Goal: Task Accomplishment & Management: Use online tool/utility

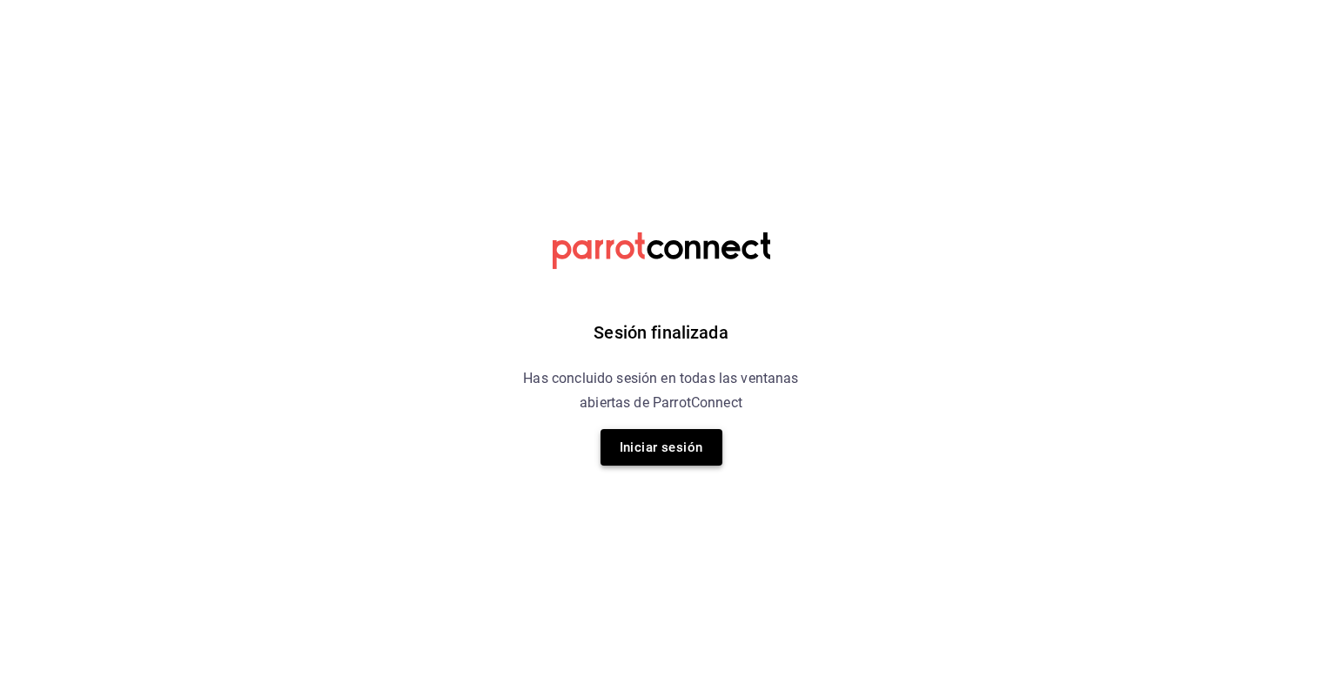
click at [634, 442] on button "Iniciar sesión" at bounding box center [661, 447] width 122 height 37
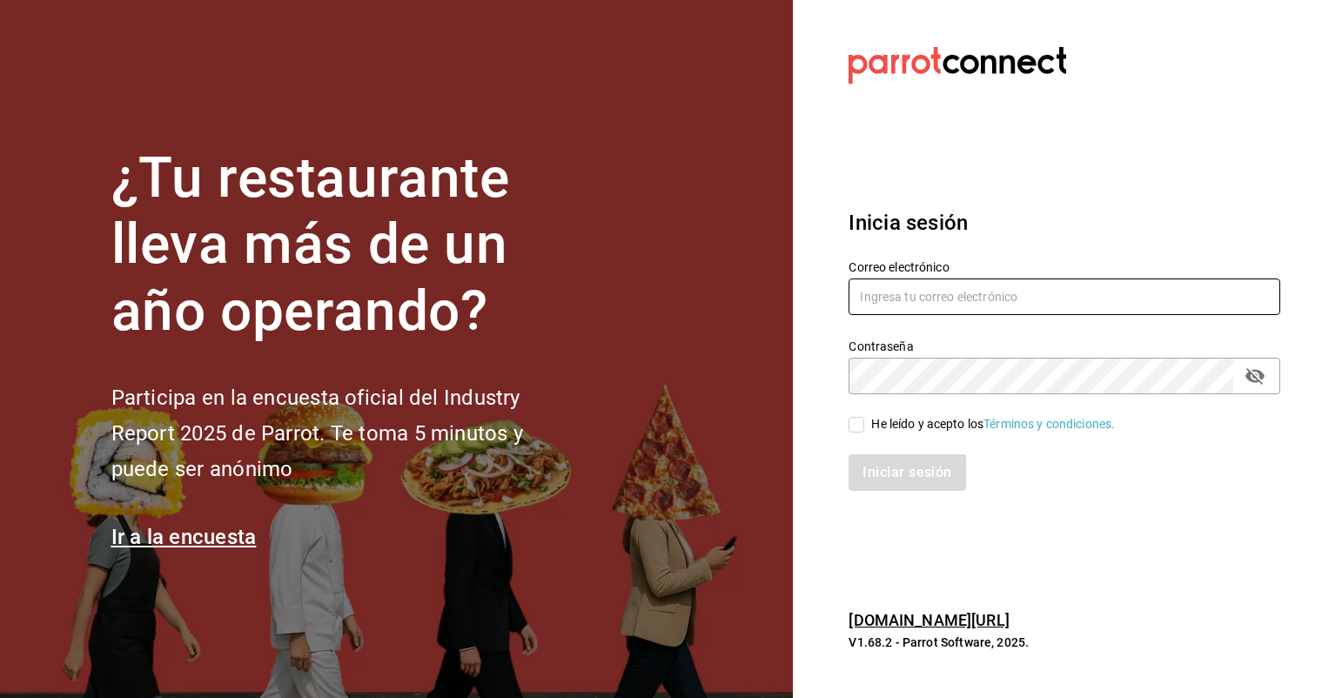
type input "[EMAIL_ADDRESS][PERSON_NAME][DOMAIN_NAME]"
click at [857, 425] on input "He leído y acepto los Términos y condiciones." at bounding box center [856, 425] width 16 height 16
checkbox input "true"
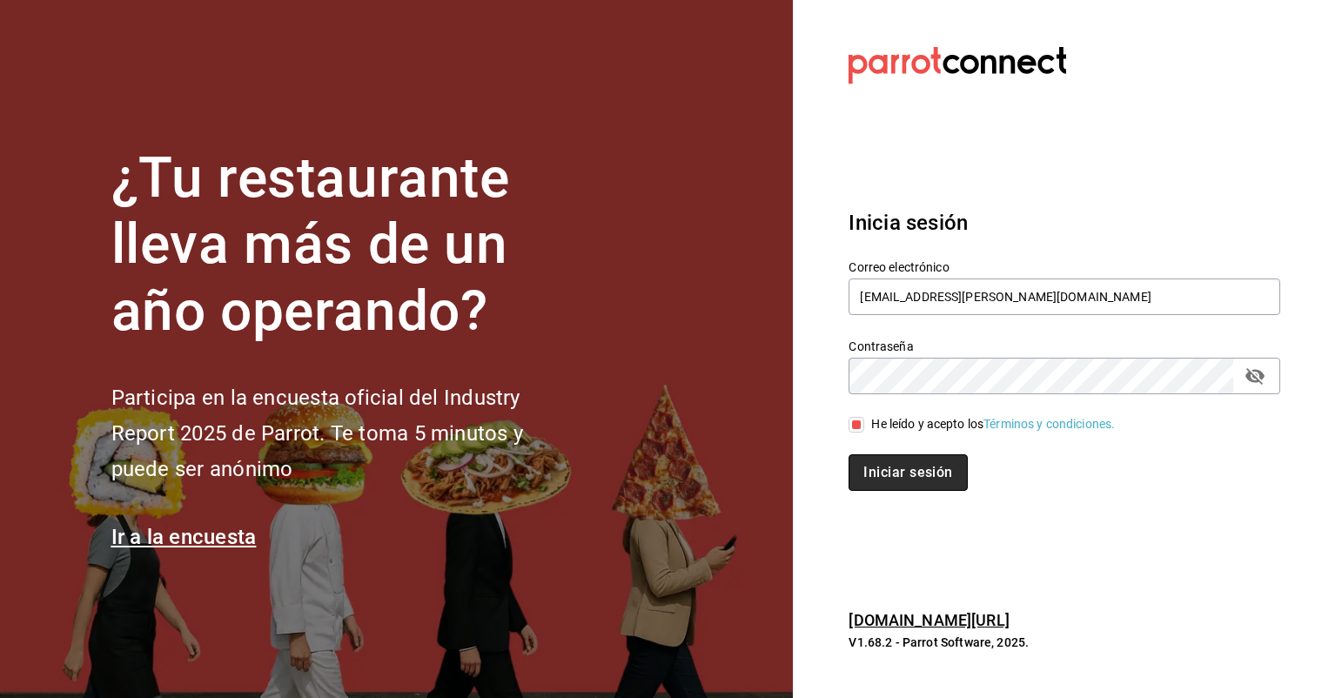
click at [883, 477] on button "Iniciar sesión" at bounding box center [907, 472] width 118 height 37
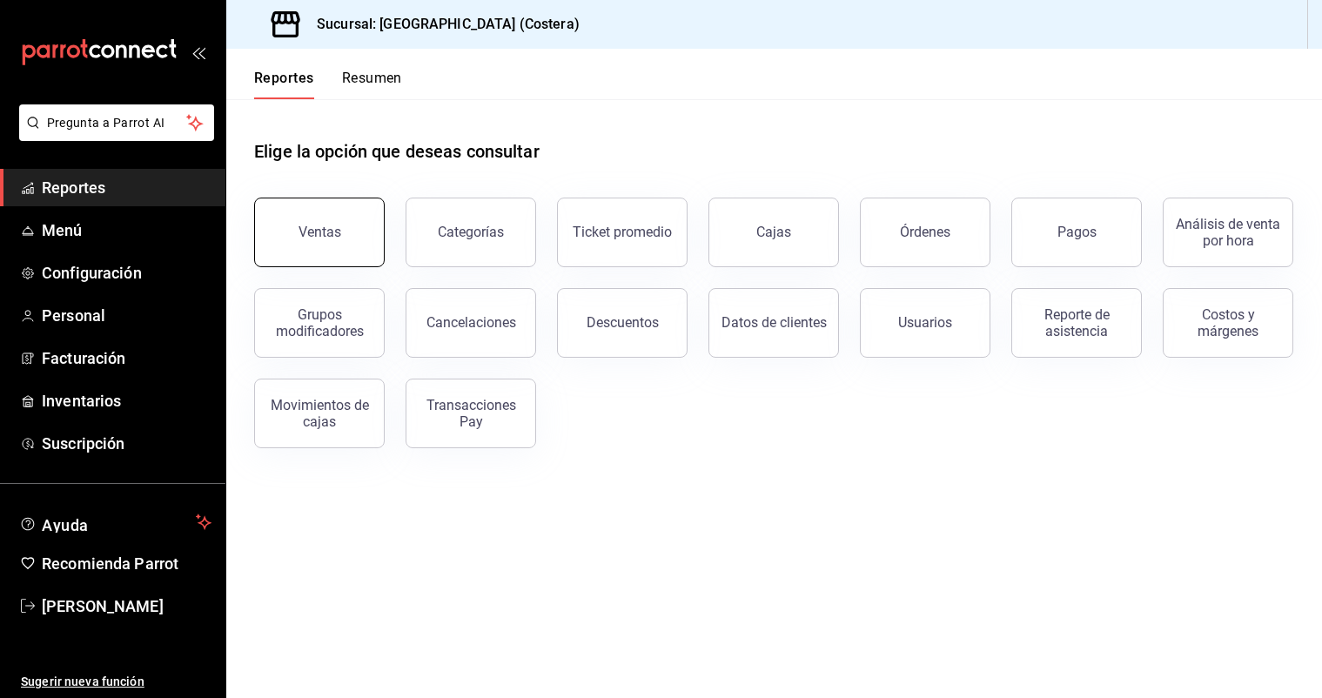
click at [358, 243] on button "Ventas" at bounding box center [319, 233] width 131 height 70
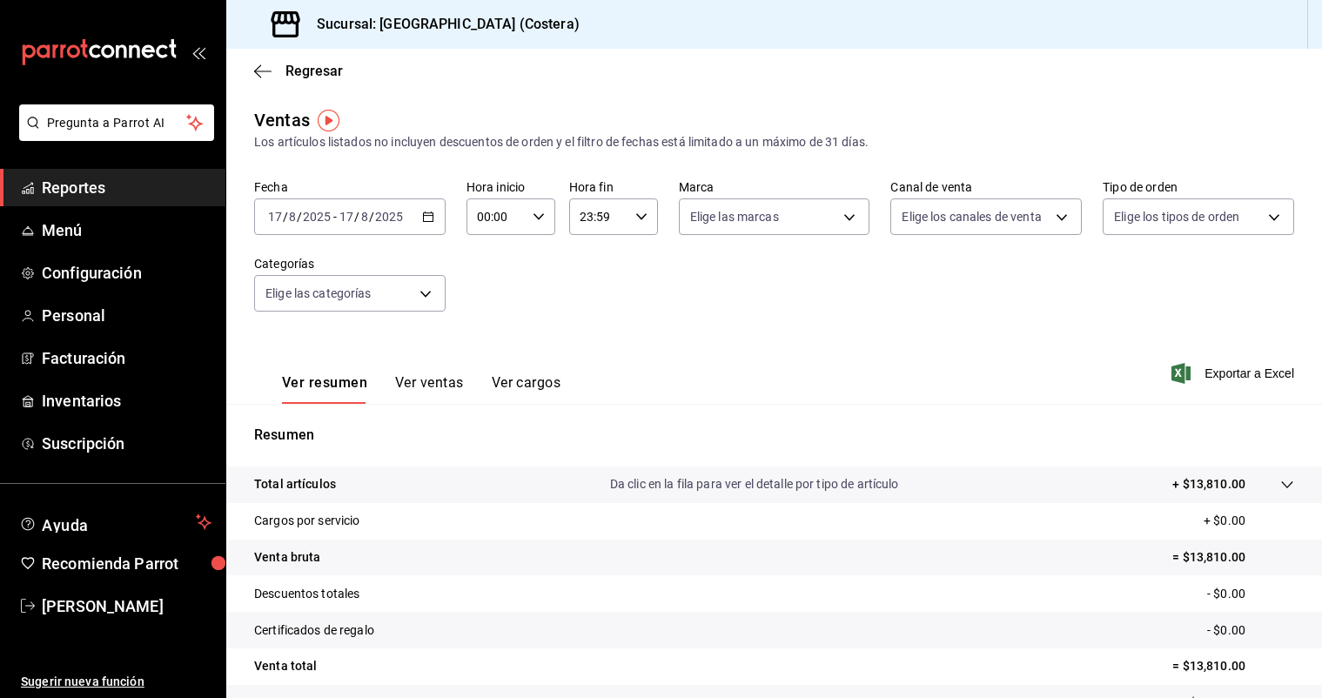
click at [423, 381] on button "Ver ventas" at bounding box center [429, 389] width 69 height 30
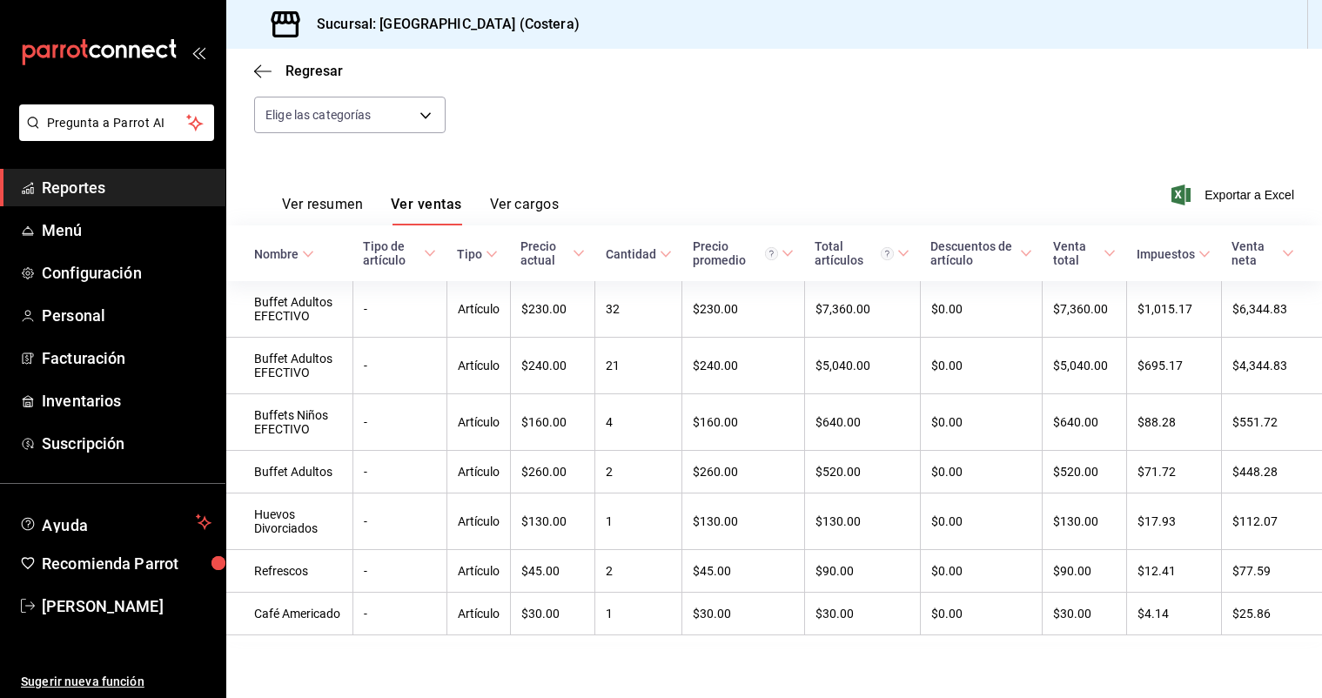
click at [317, 208] on button "Ver resumen" at bounding box center [322, 211] width 81 height 30
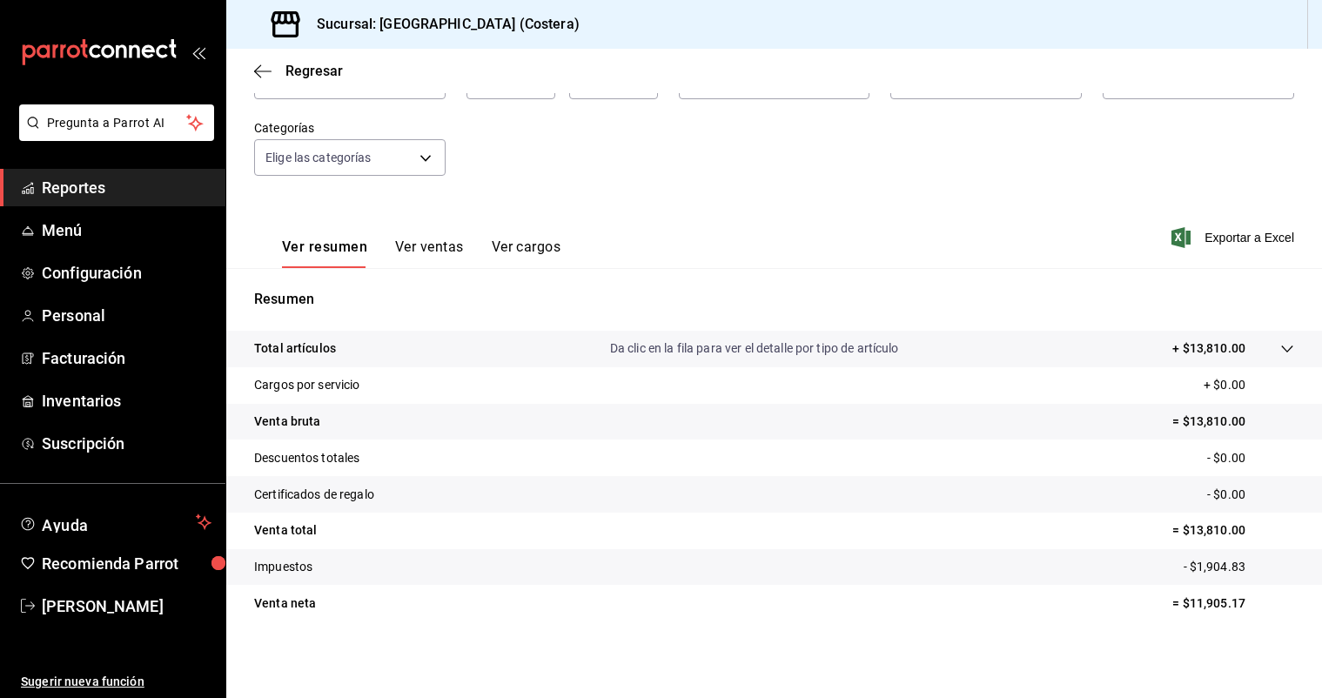
click at [424, 238] on button "Ver ventas" at bounding box center [429, 253] width 69 height 30
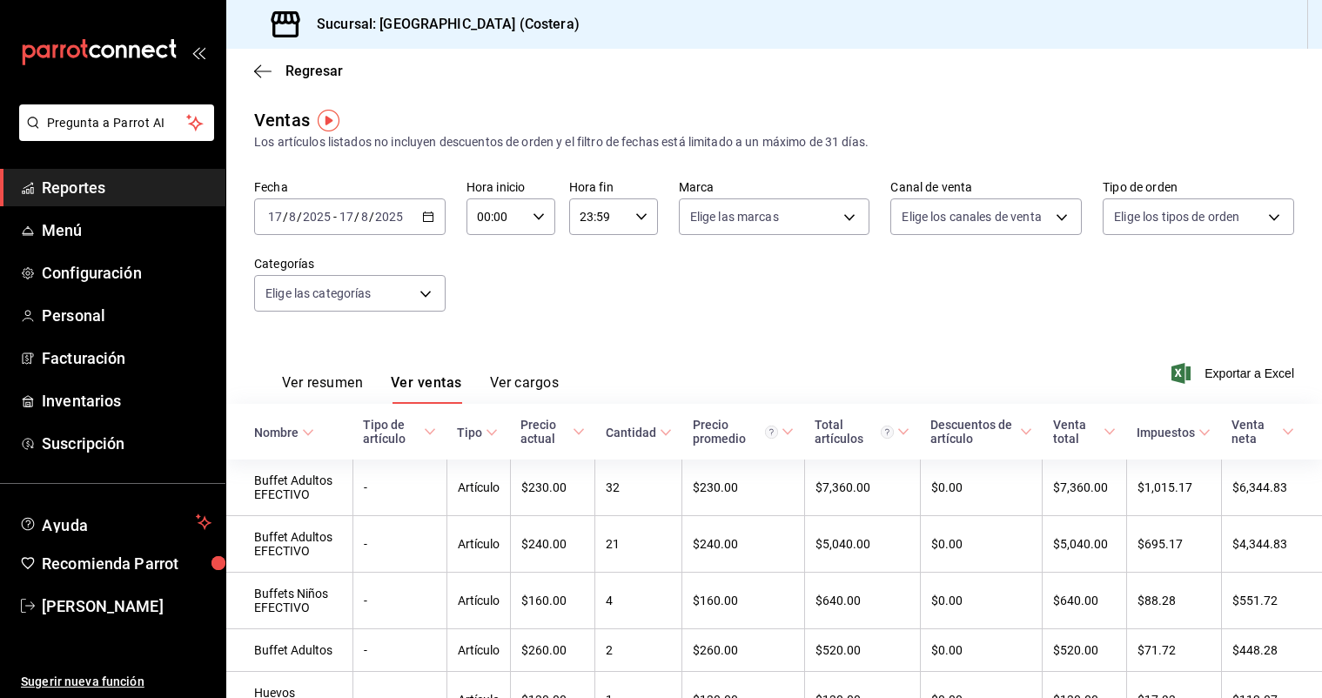
click at [435, 218] on div "[DATE] [DATE] - [DATE] [DATE]" at bounding box center [349, 216] width 191 height 37
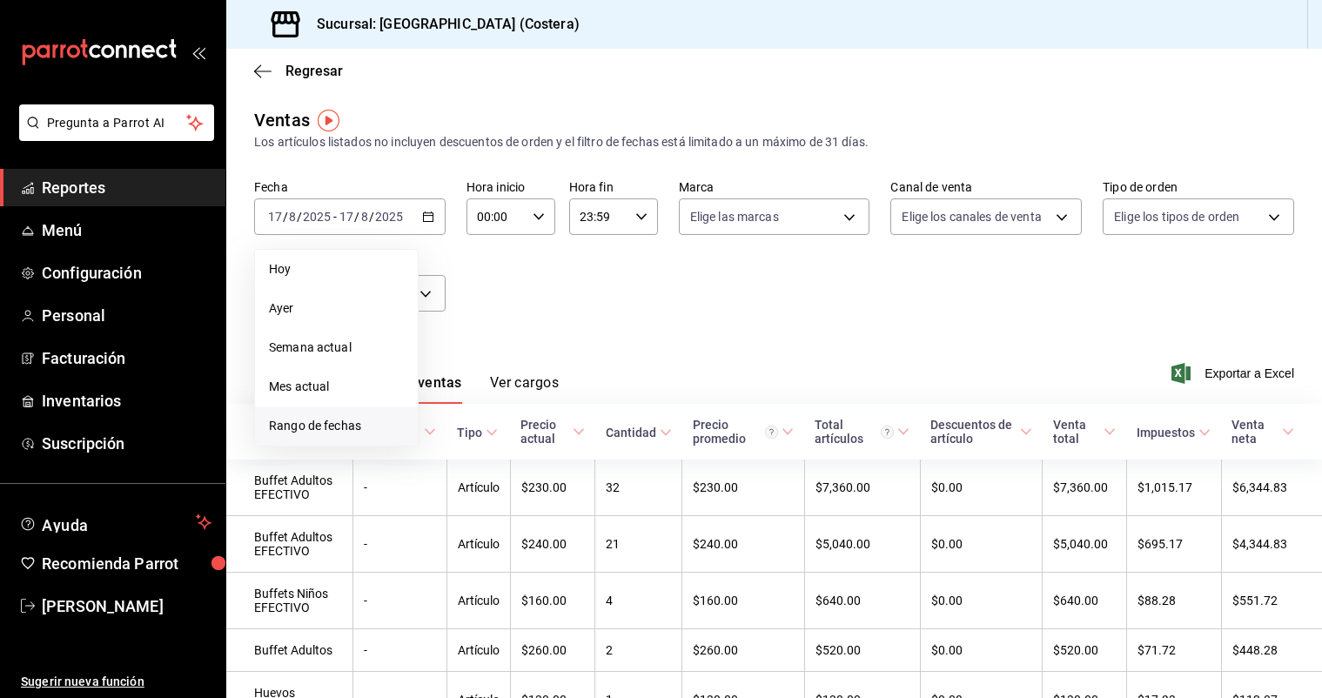
click at [350, 419] on span "Rango de fechas" at bounding box center [336, 426] width 135 height 18
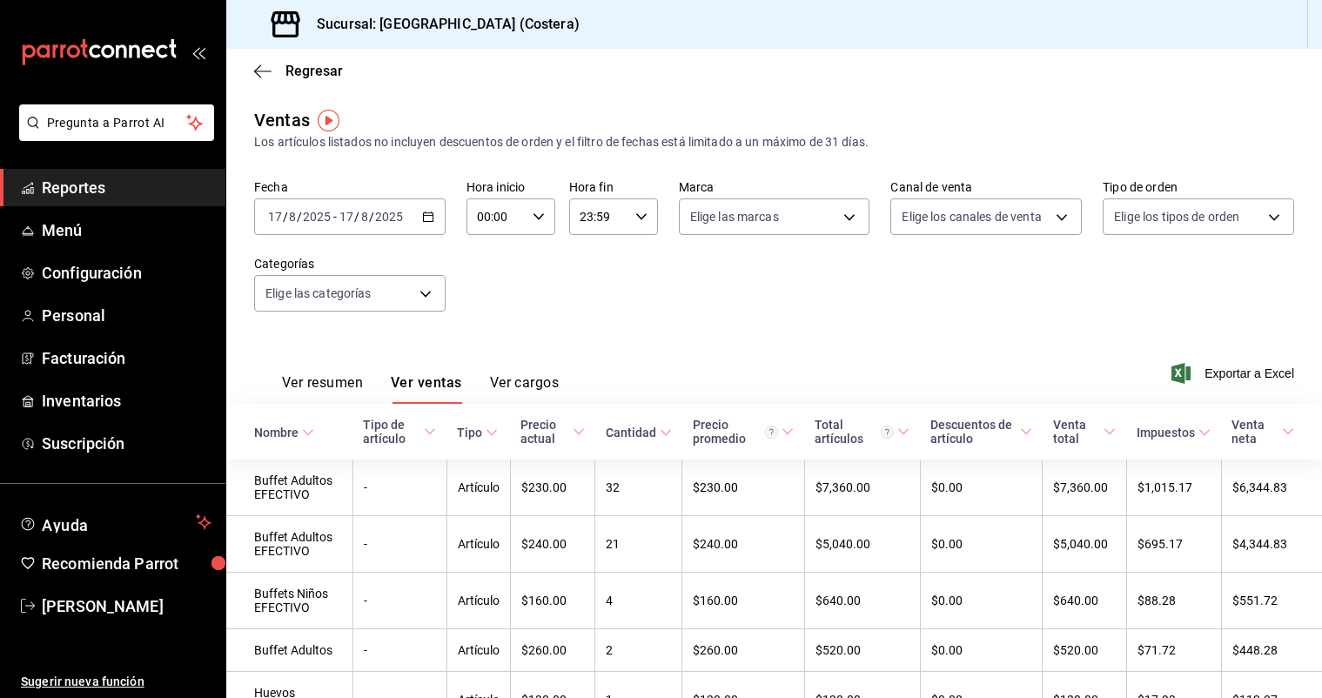
drag, startPoint x: 728, startPoint y: 308, endPoint x: 412, endPoint y: 418, distance: 334.4
click at [727, 308] on div "Fecha [DATE] [DATE] - [DATE] [DATE] Hora inicio 00:00 Hora inicio Hora fin 23:5…" at bounding box center [774, 255] width 1040 height 153
click at [428, 224] on div "[DATE] [DATE] - [DATE] [DATE]" at bounding box center [349, 216] width 191 height 37
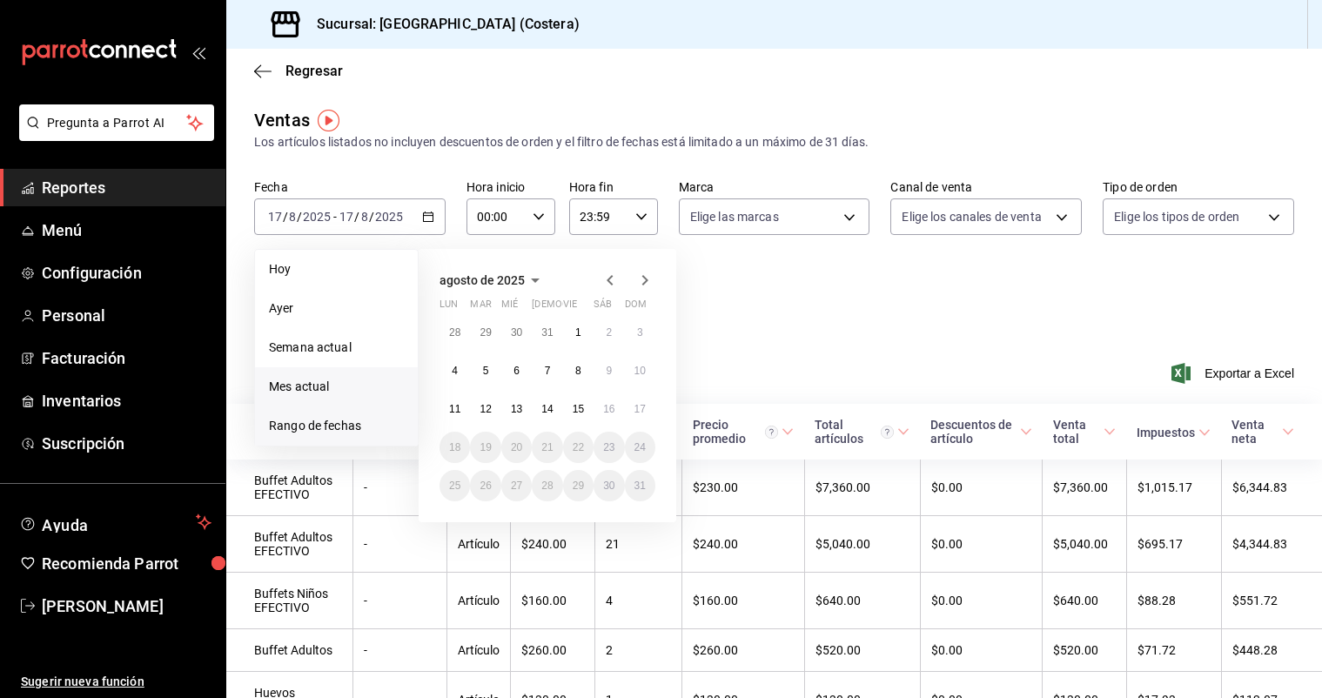
click at [311, 381] on span "Mes actual" at bounding box center [336, 387] width 135 height 18
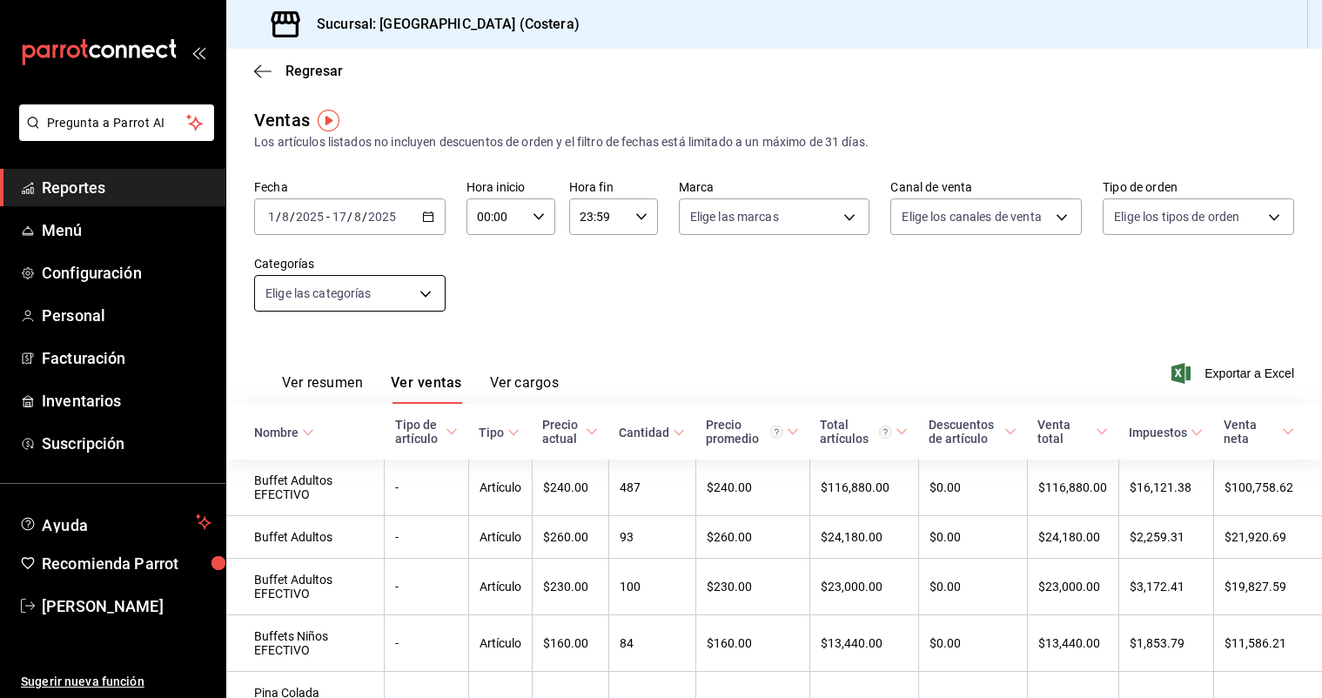
click at [426, 292] on body "Pregunta a Parrot AI Reportes Menú Configuración Personal Facturación Inventari…" at bounding box center [661, 349] width 1322 height 698
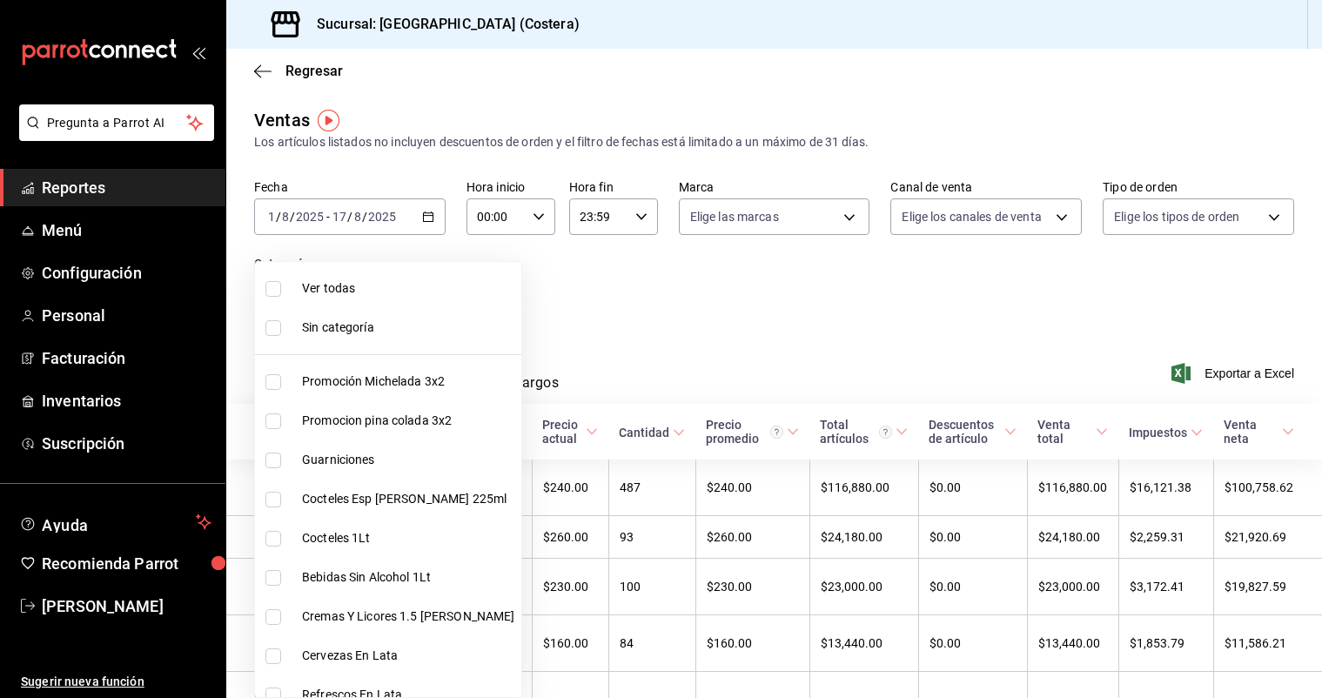
click at [268, 287] on input "checkbox" at bounding box center [273, 289] width 16 height 16
checkbox input "true"
type input "f9973abf-4d50-430f-a3a0-1be1e9b440c3,4500806b-e482-404f-ace7-b7714d25f1ae,b7f0a…"
checkbox input "true"
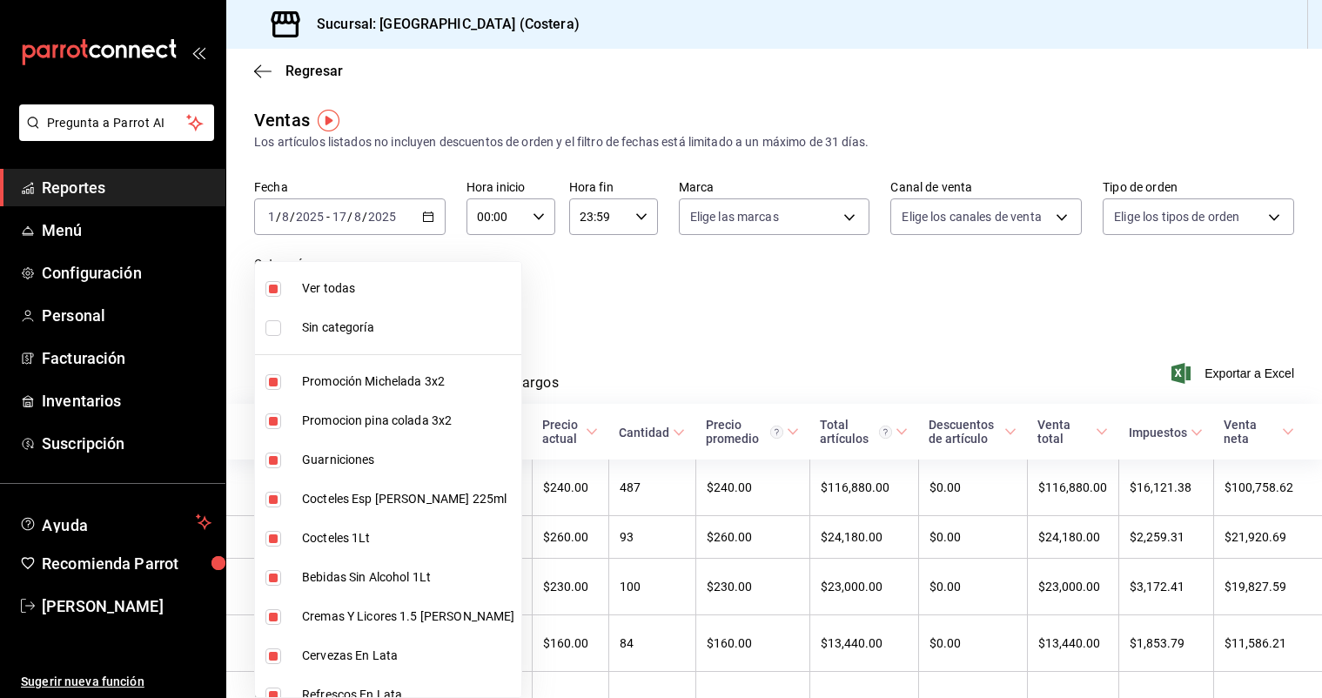
checkbox input "true"
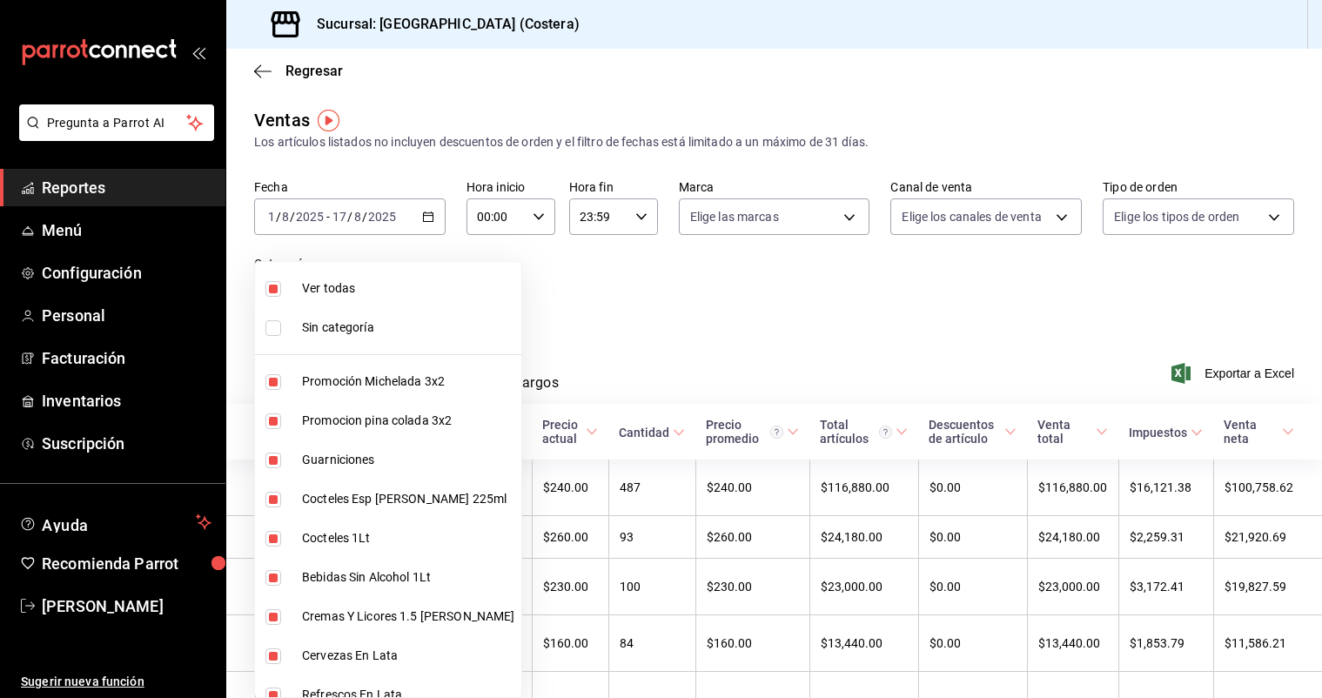
checkbox input "true"
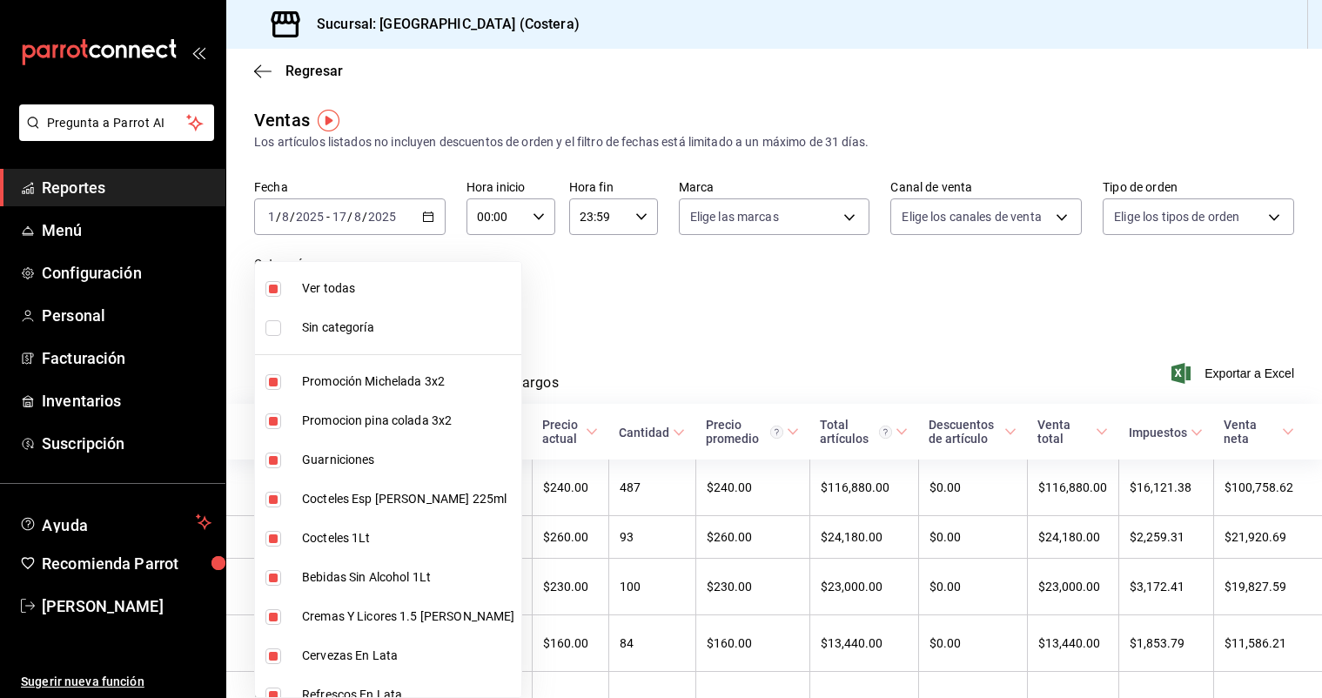
checkbox input "true"
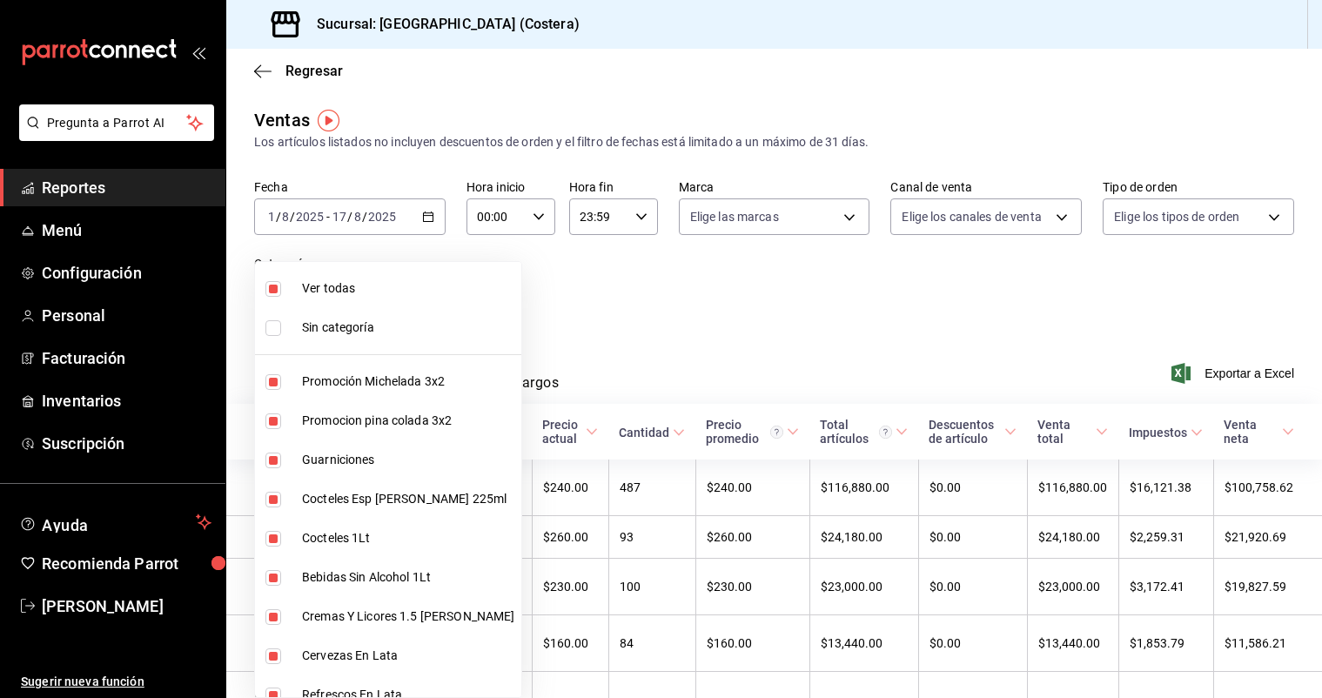
checkbox input "true"
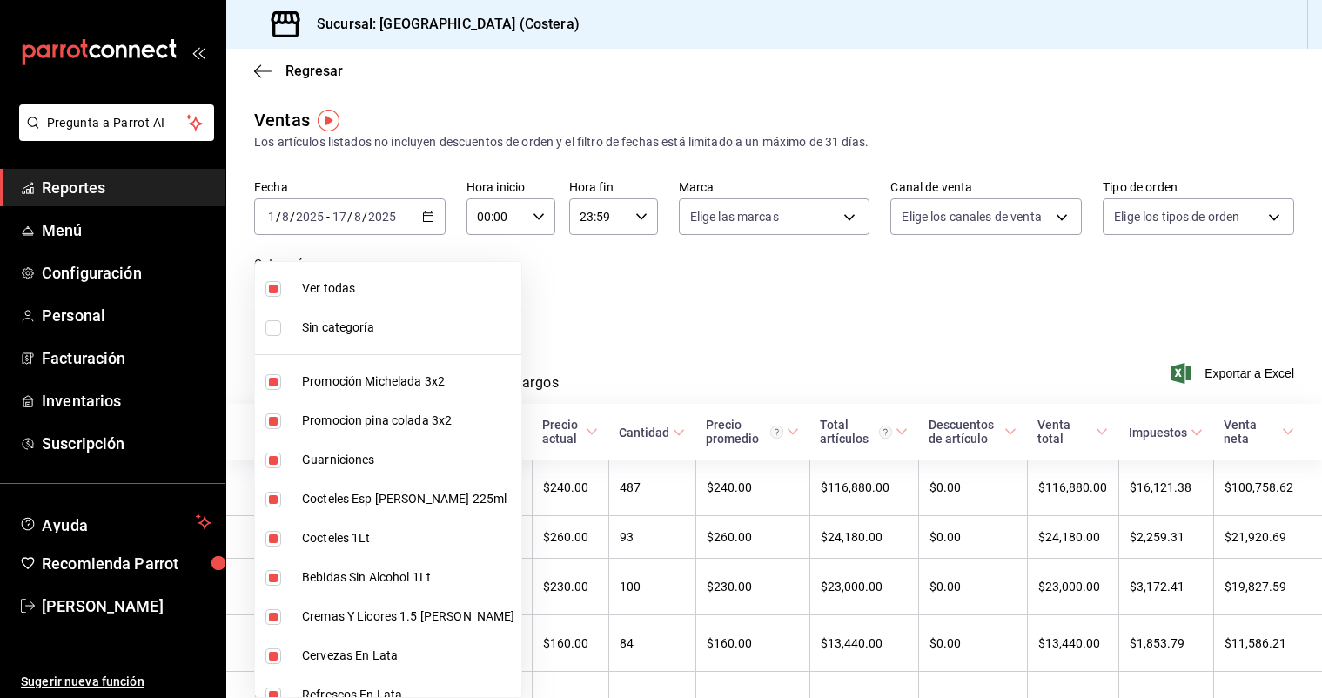
checkbox input "true"
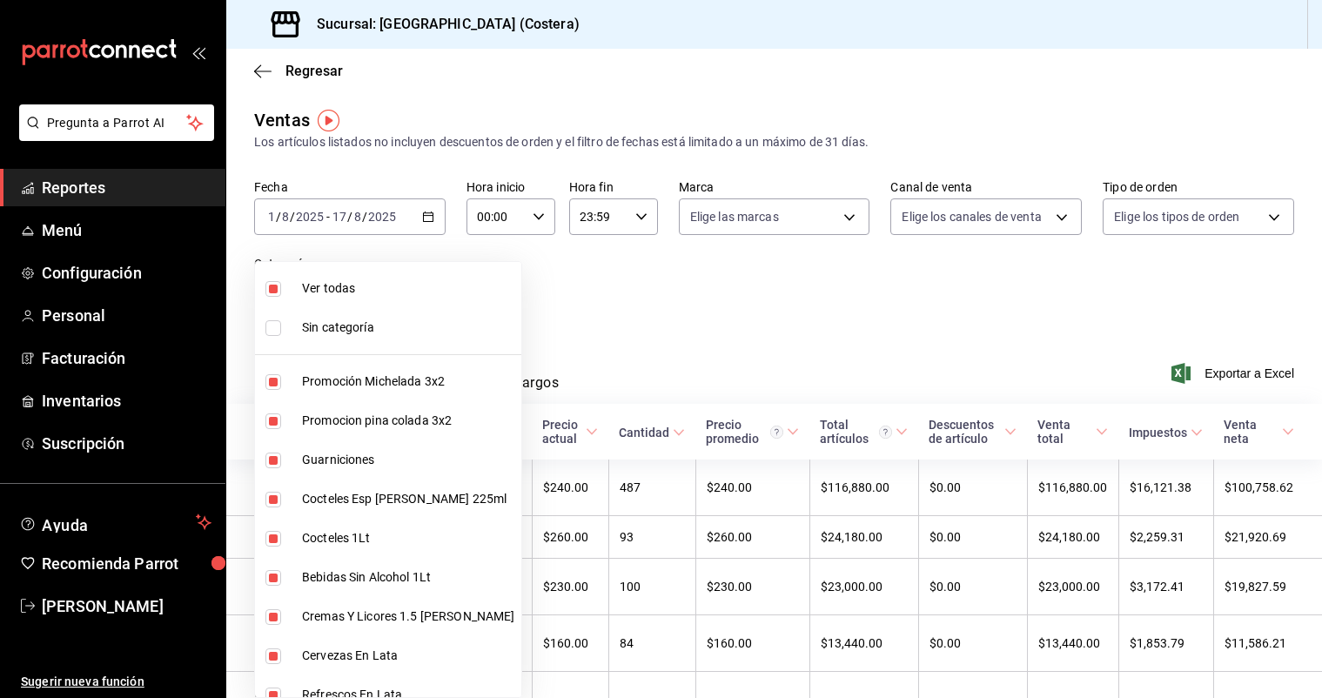
checkbox input "true"
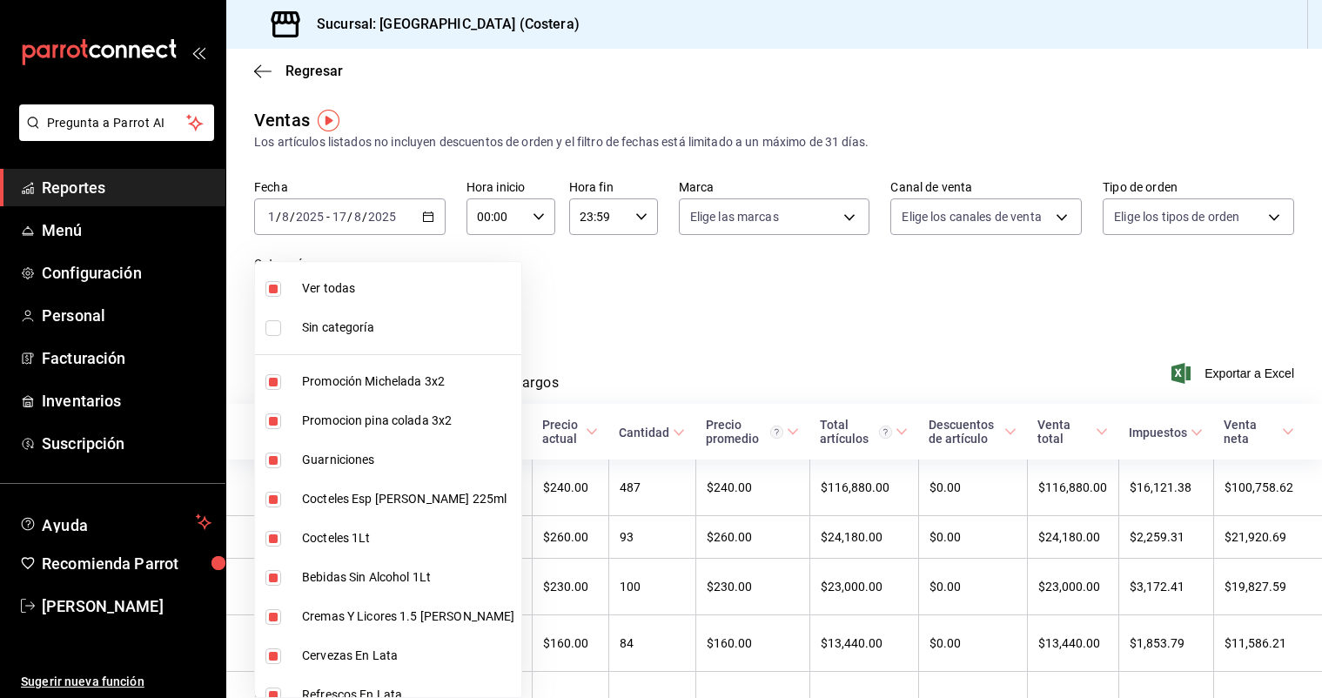
checkbox input "true"
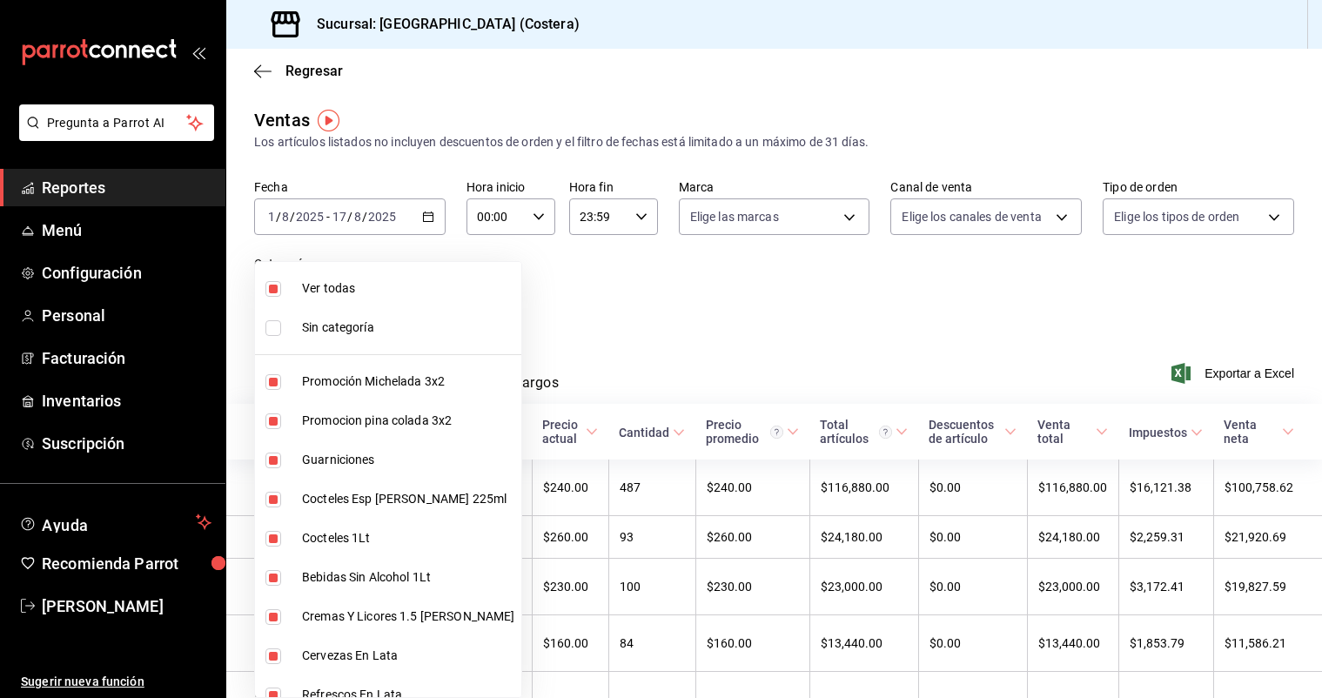
checkbox input "true"
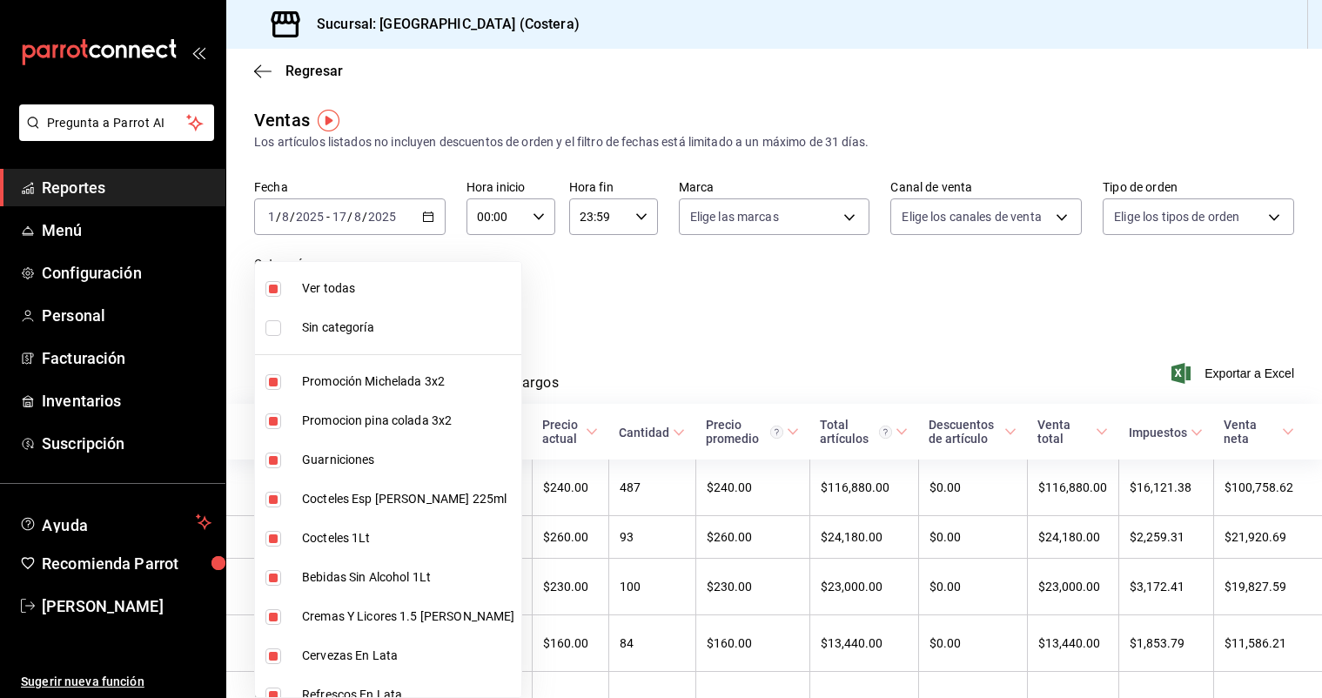
checkbox input "true"
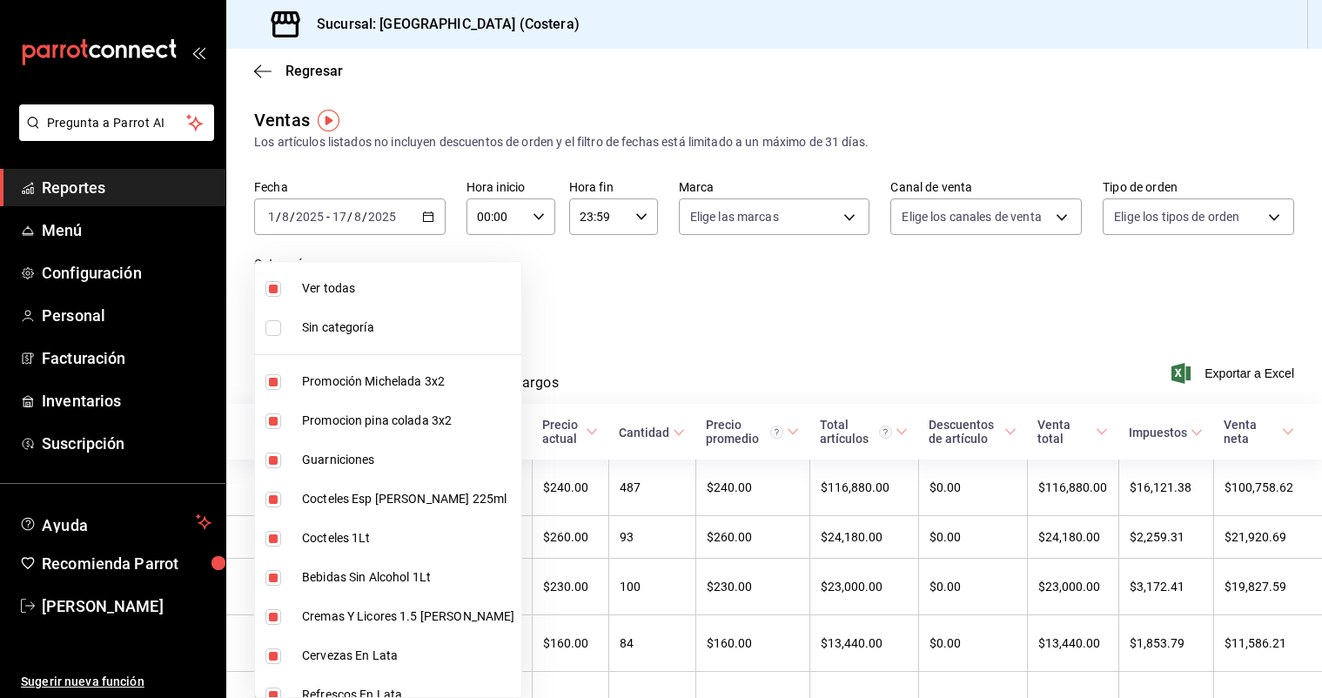
checkbox input "true"
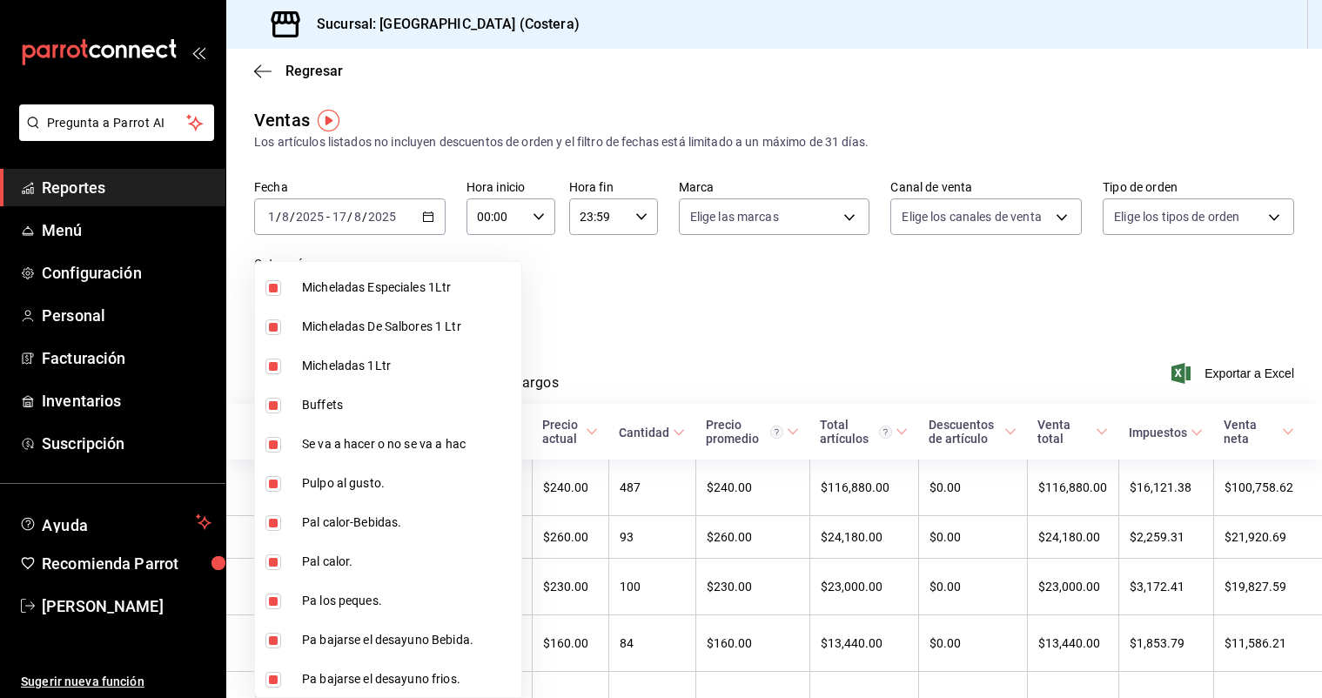
scroll to position [531, 0]
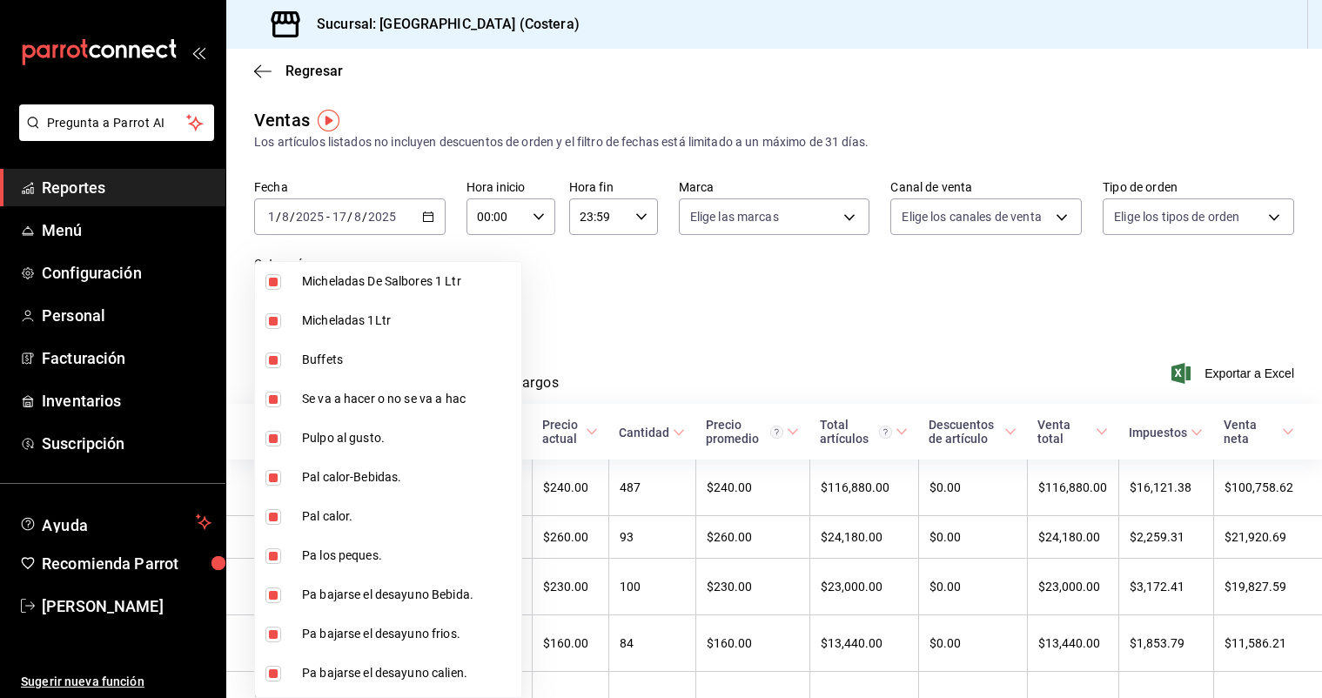
click at [276, 365] on input "checkbox" at bounding box center [273, 360] width 16 height 16
checkbox input "false"
type input "f9973abf-4d50-430f-a3a0-1be1e9b440c3,4500806b-e482-404f-ace7-b7714d25f1ae,b7f0a…"
checkbox input "false"
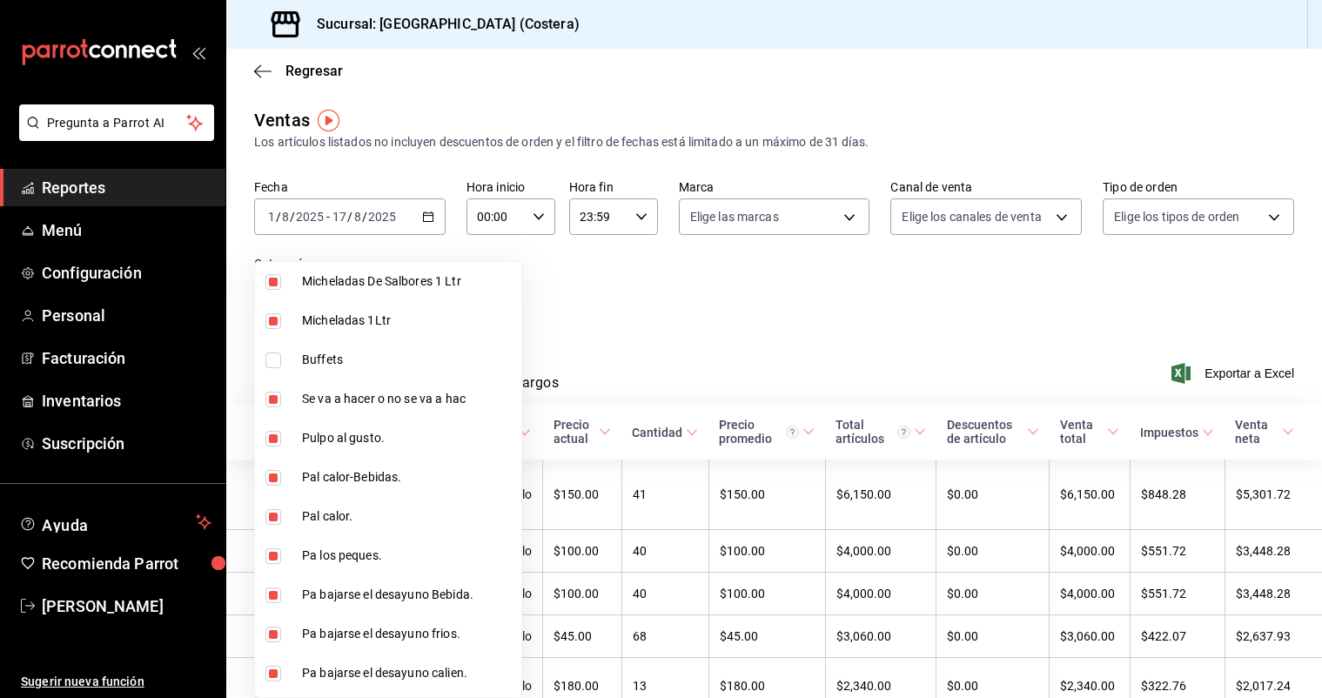
click at [570, 340] on div at bounding box center [661, 349] width 1322 height 698
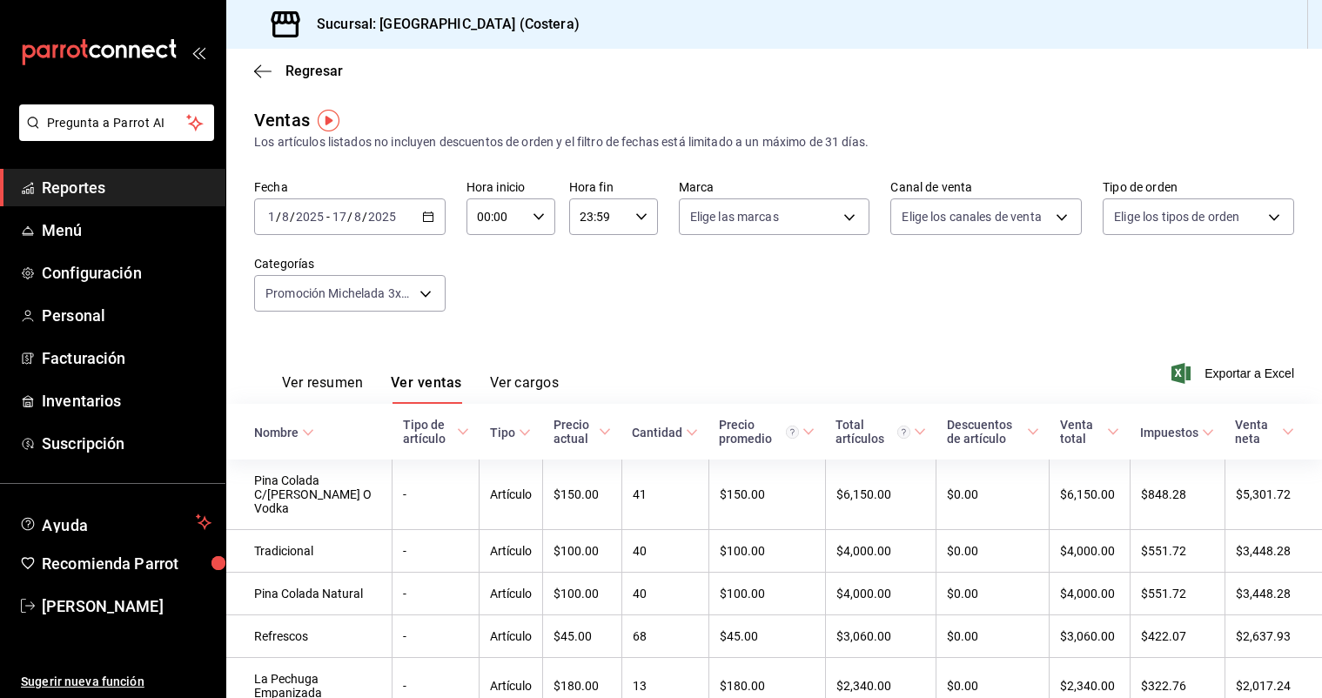
click at [300, 384] on button "Ver resumen" at bounding box center [322, 389] width 81 height 30
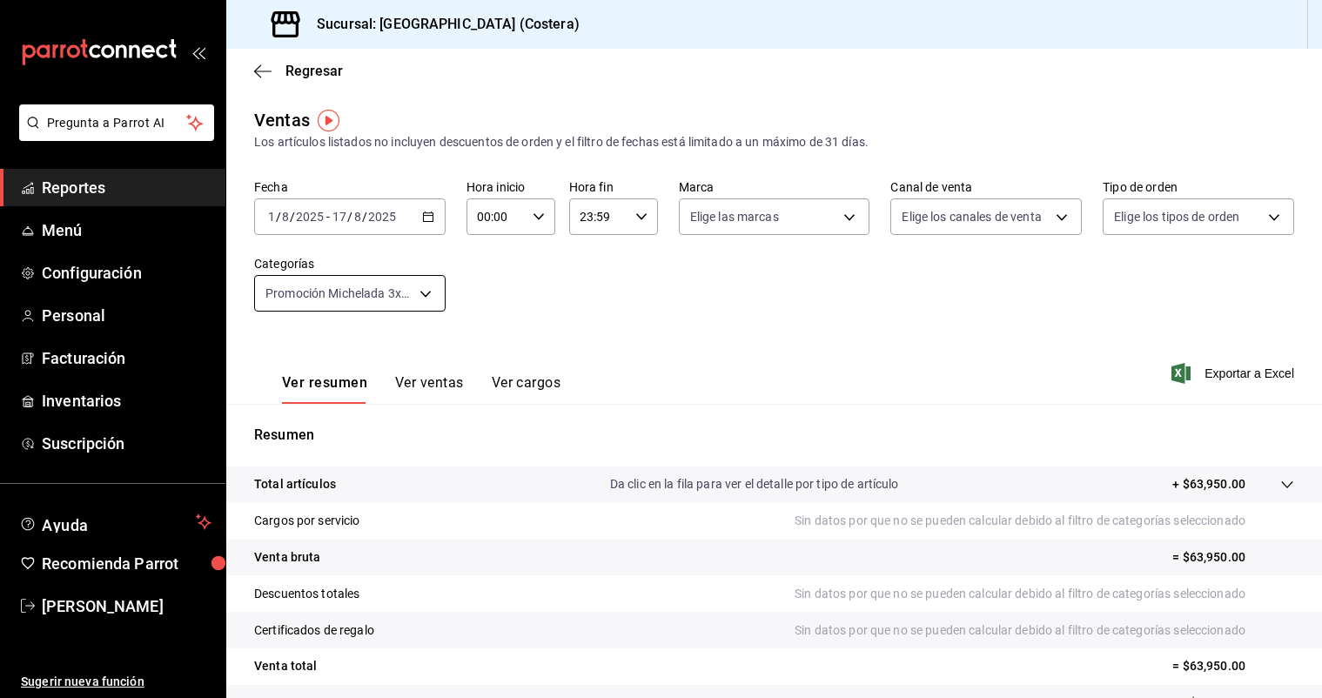
click at [420, 282] on body "Pregunta a Parrot AI Reportes Menú Configuración Personal Facturación Inventari…" at bounding box center [661, 349] width 1322 height 698
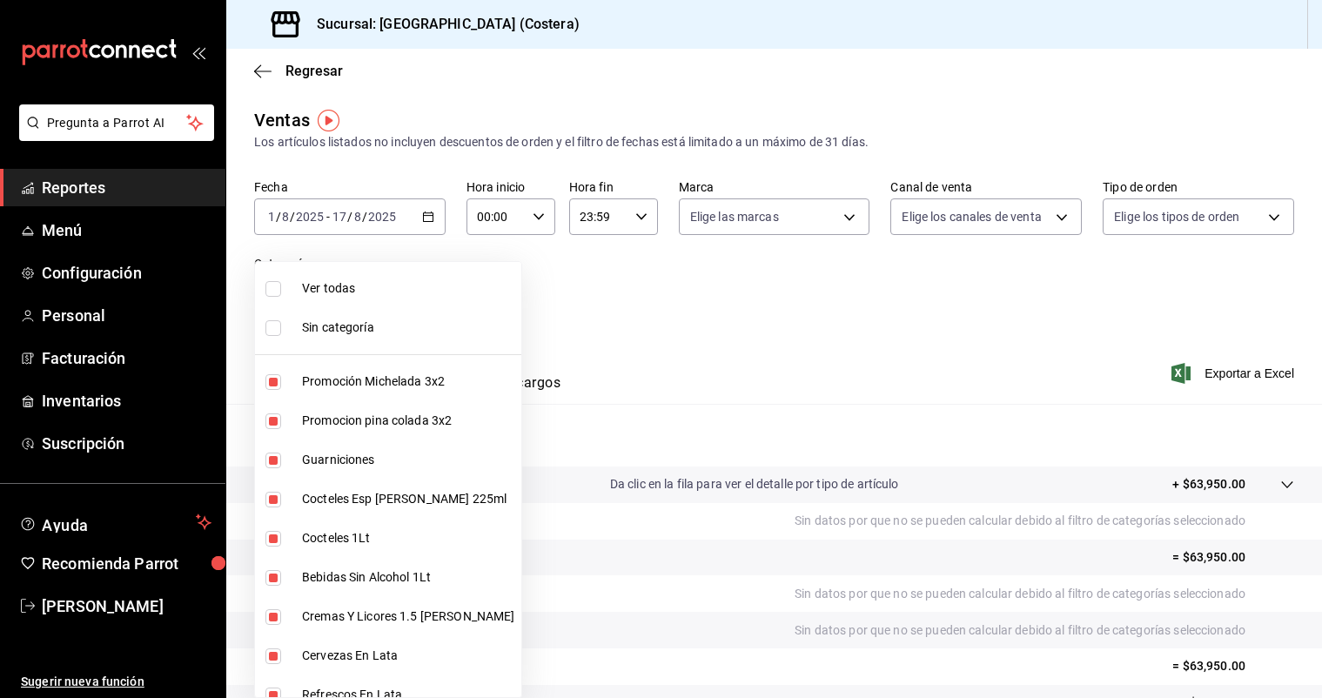
click at [272, 283] on input "checkbox" at bounding box center [273, 289] width 16 height 16
checkbox input "true"
type input "f9973abf-4d50-430f-a3a0-1be1e9b440c3,4500806b-e482-404f-ace7-b7714d25f1ae,b7f0a…"
checkbox input "true"
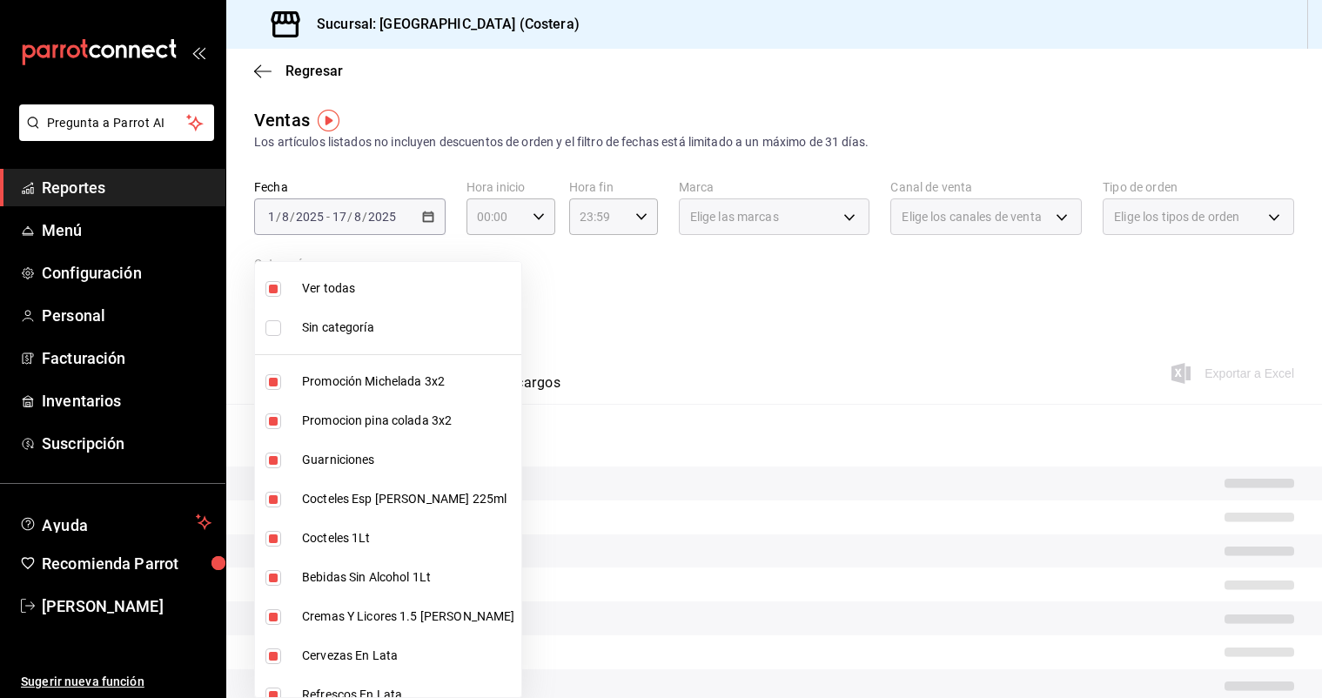
click at [272, 283] on input "checkbox" at bounding box center [273, 289] width 16 height 16
checkbox input "false"
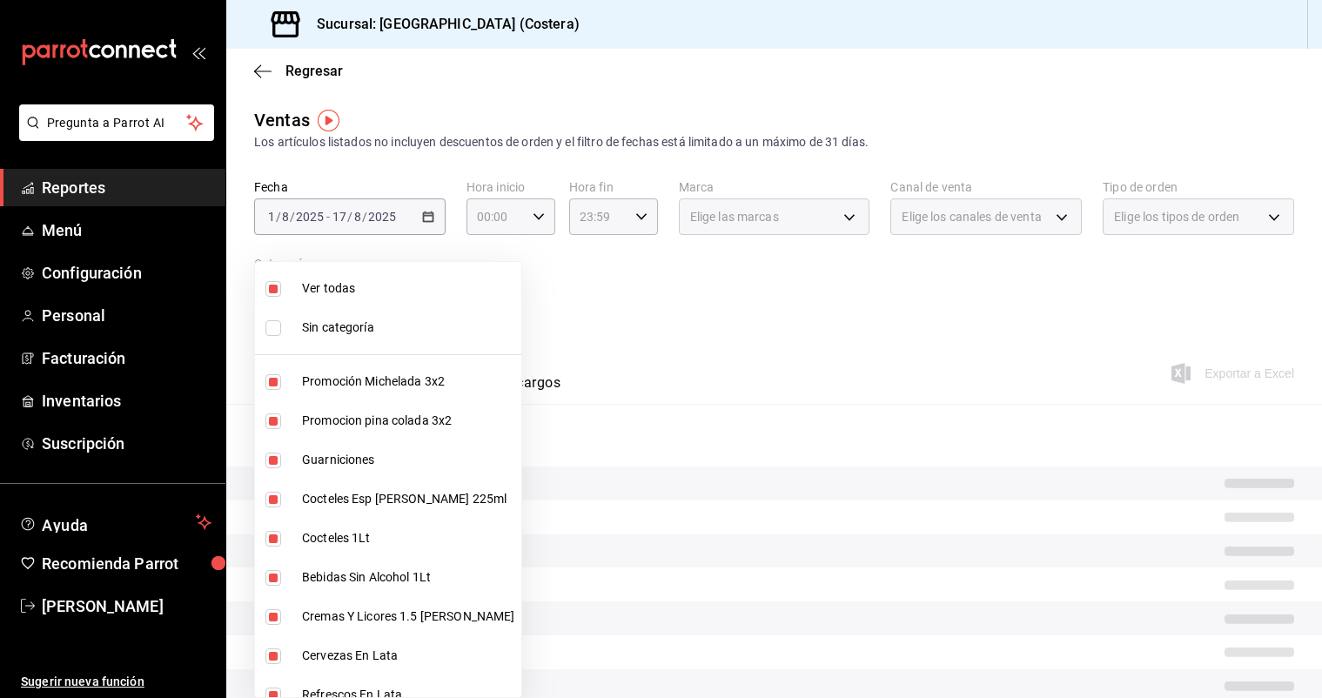
checkbox input "false"
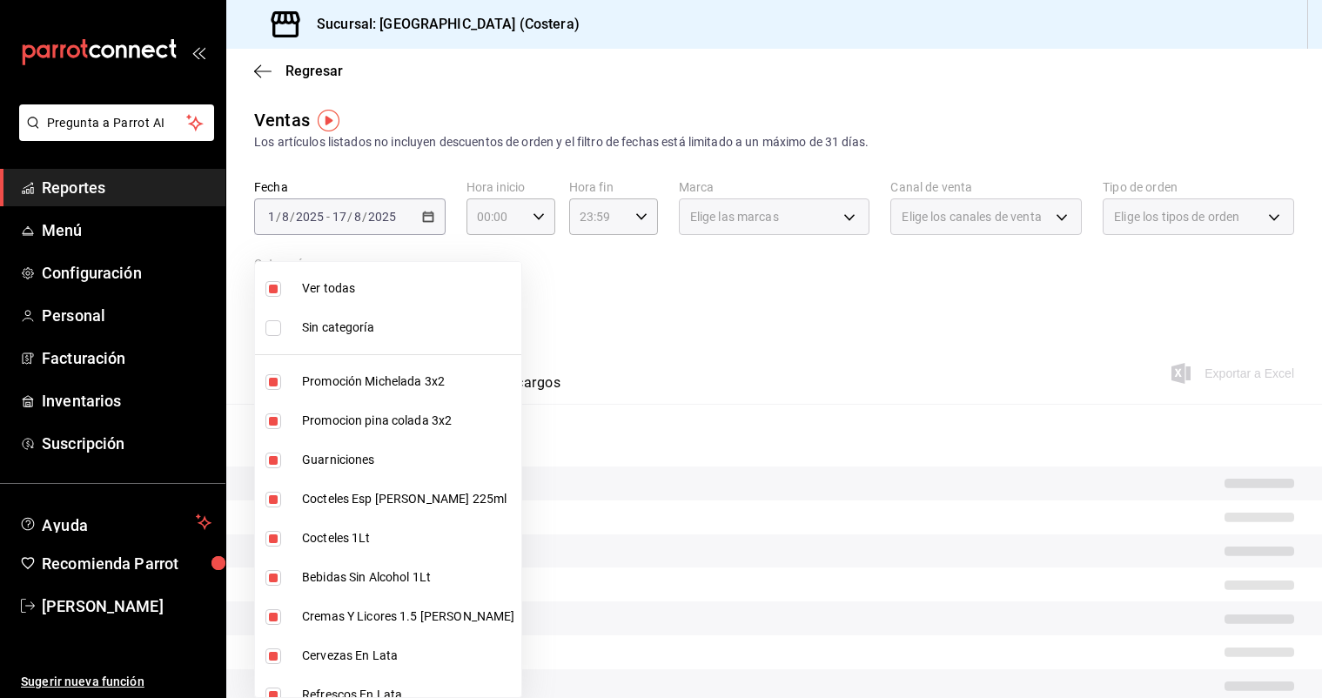
checkbox input "false"
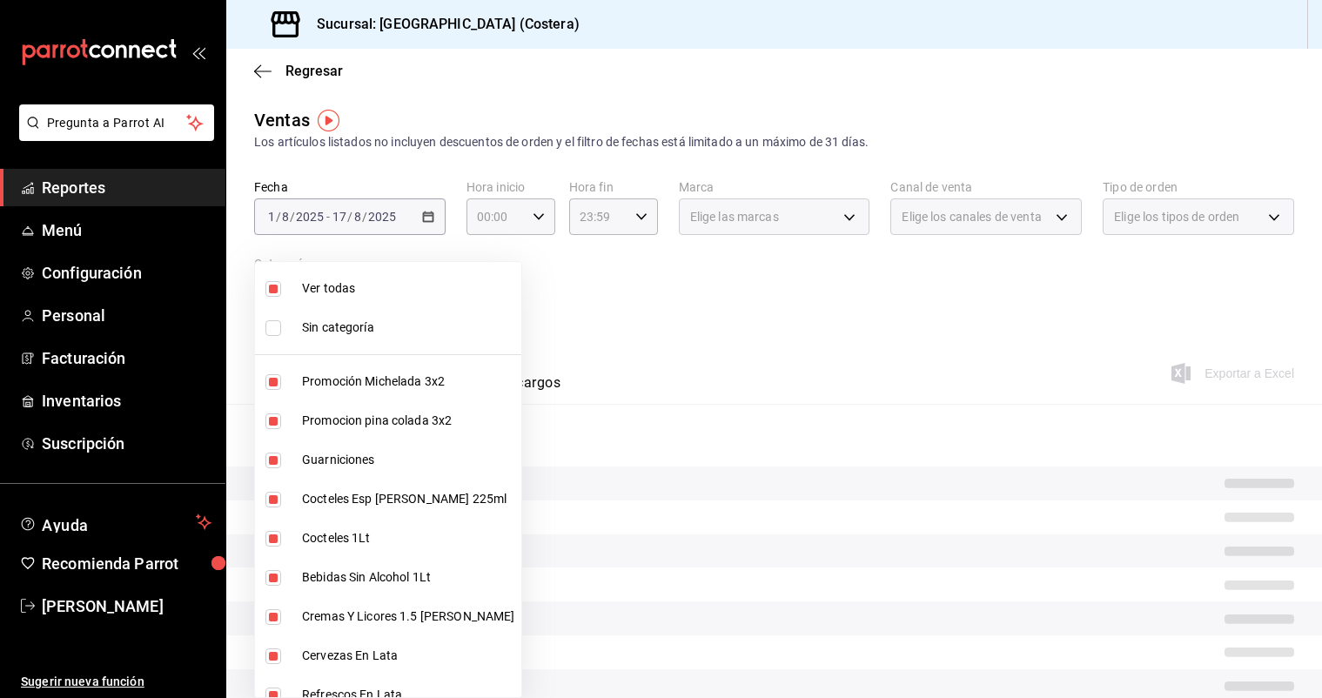
checkbox input "false"
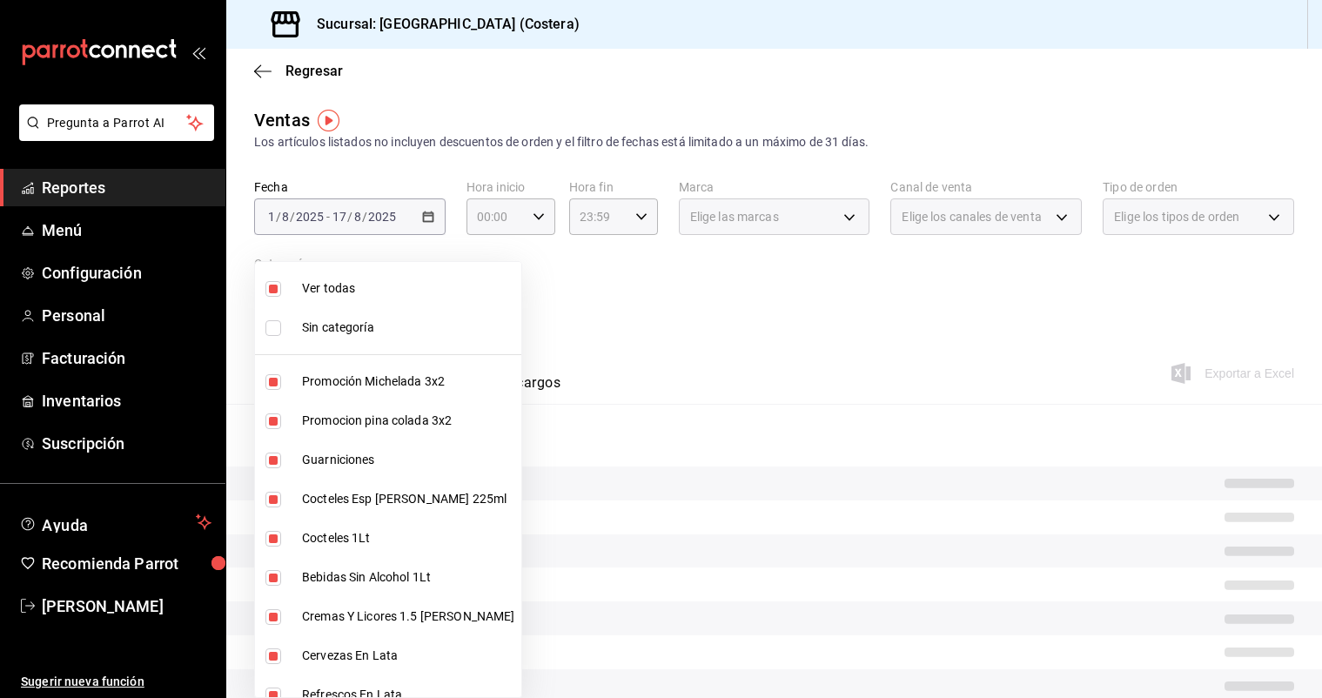
checkbox input "false"
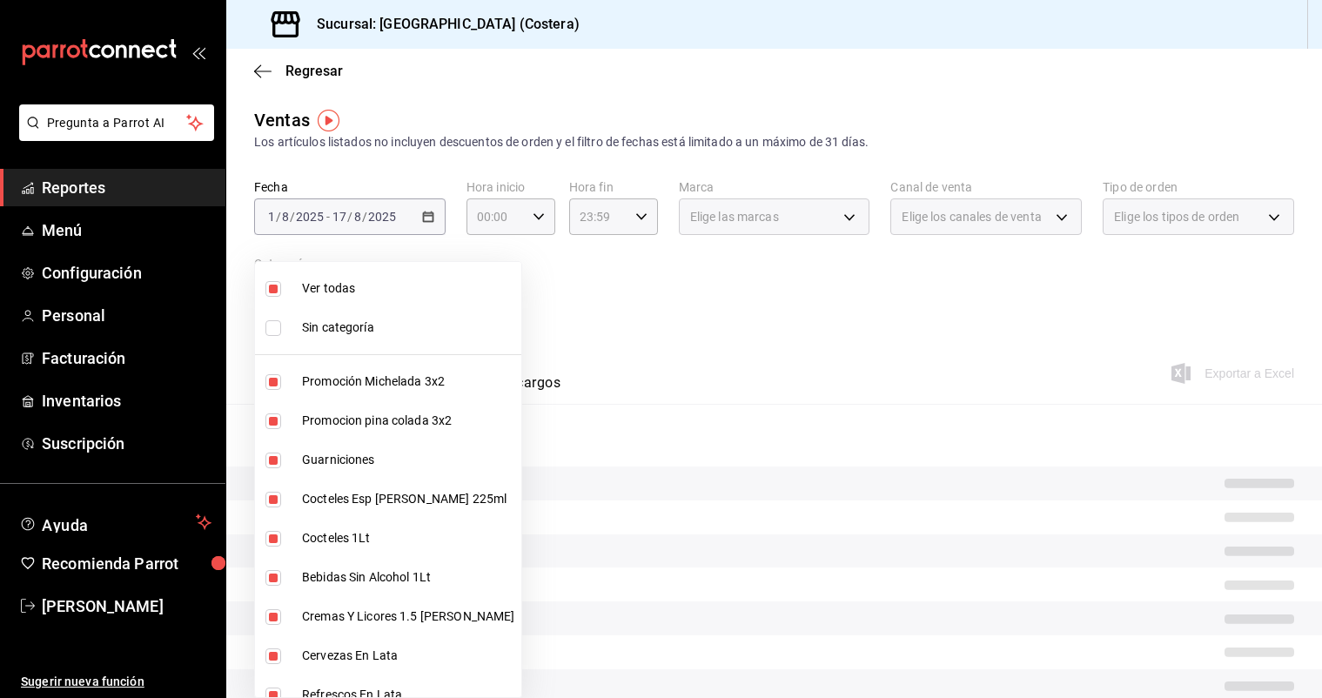
checkbox input "false"
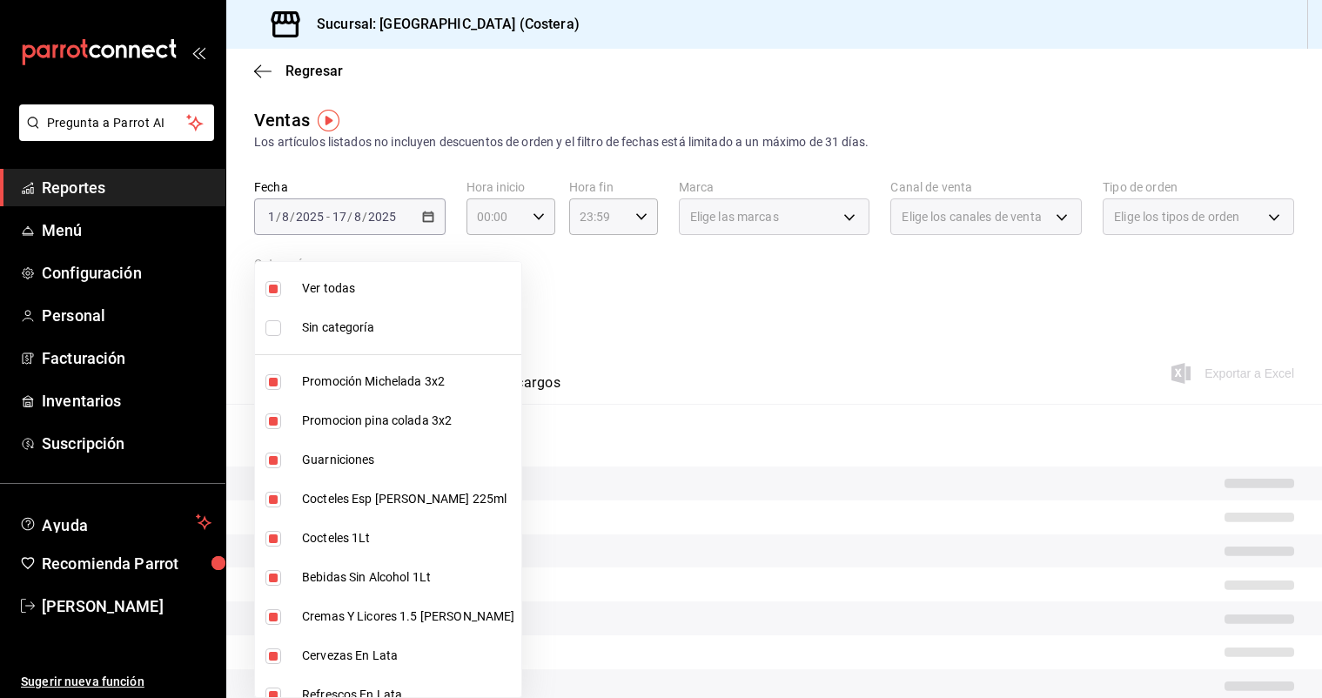
checkbox input "false"
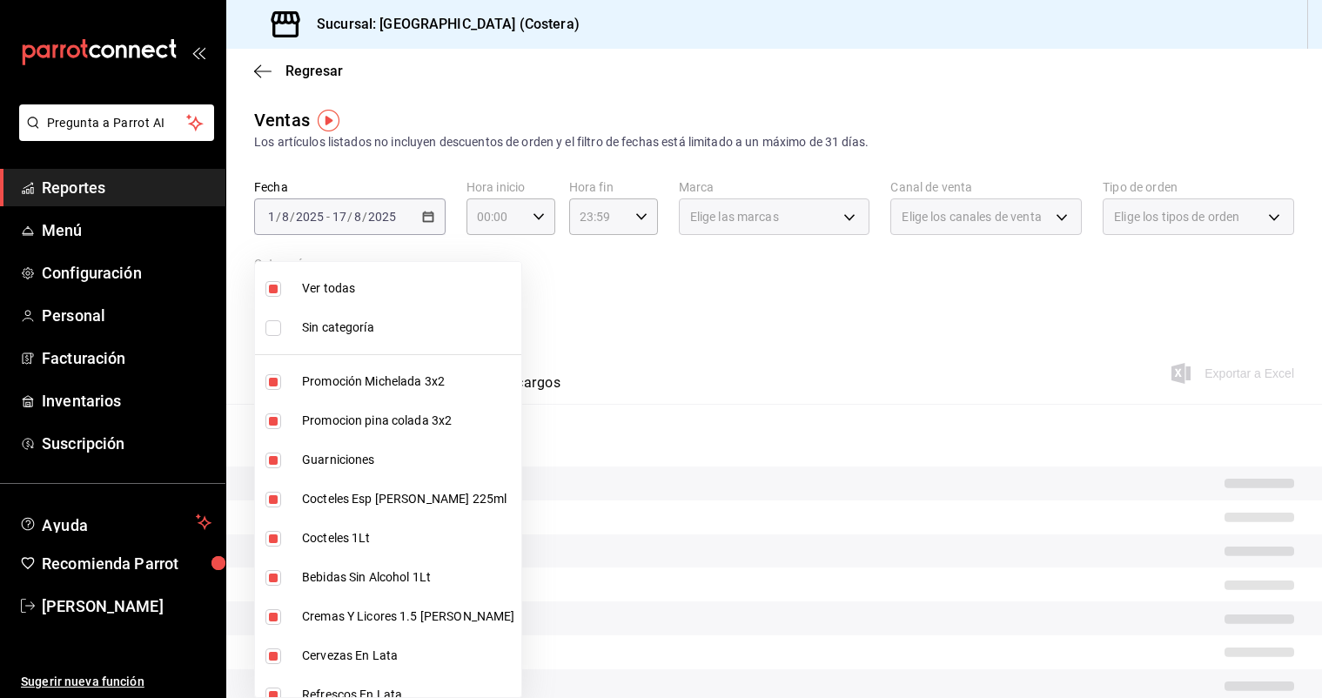
checkbox input "false"
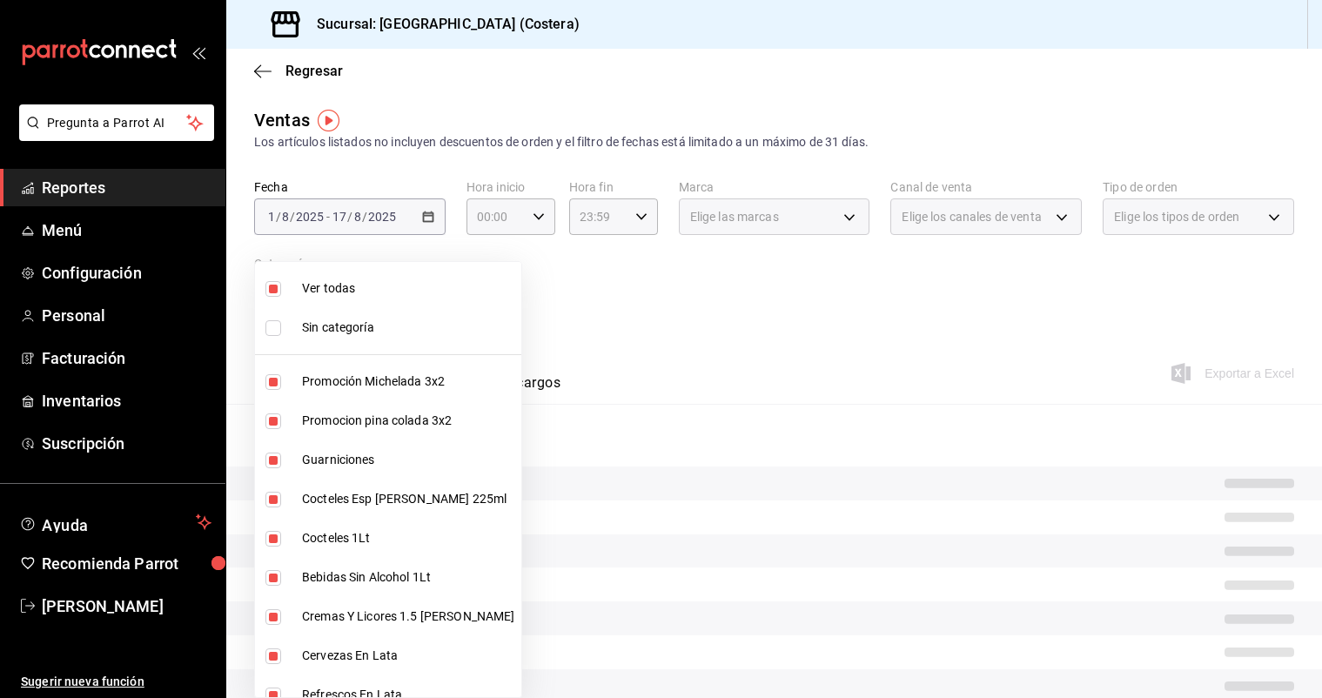
checkbox input "false"
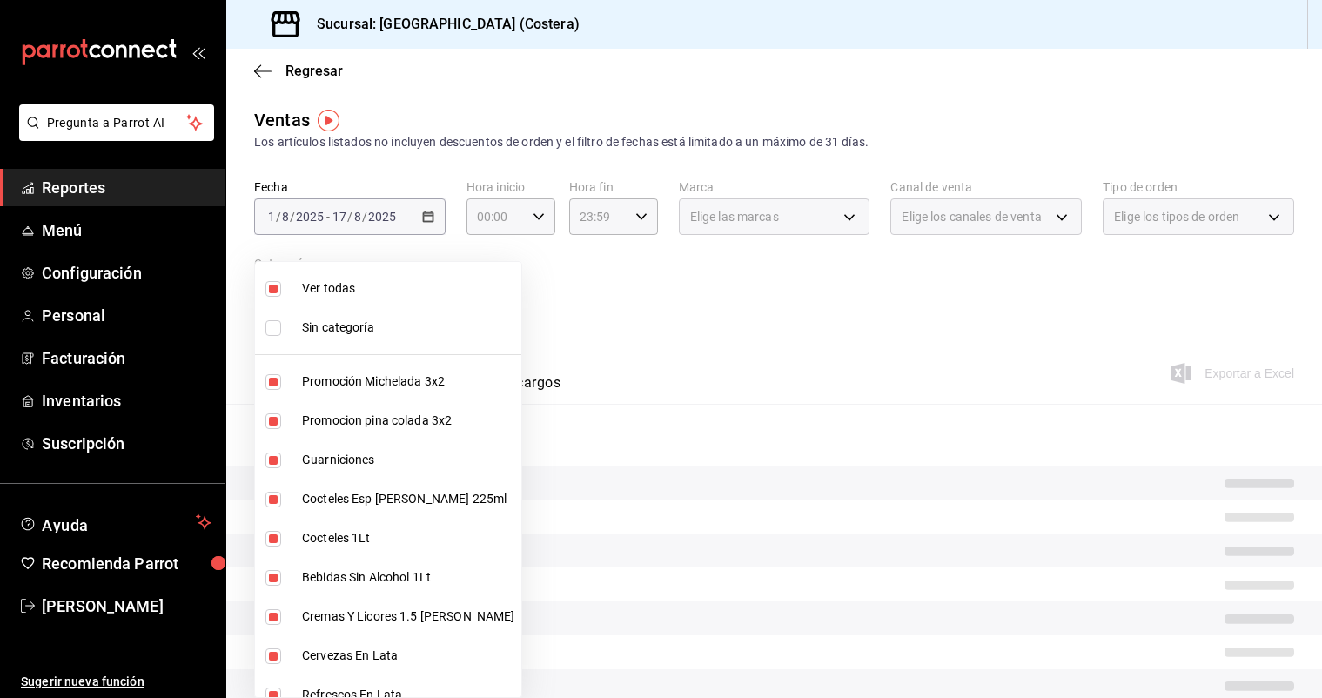
checkbox input "false"
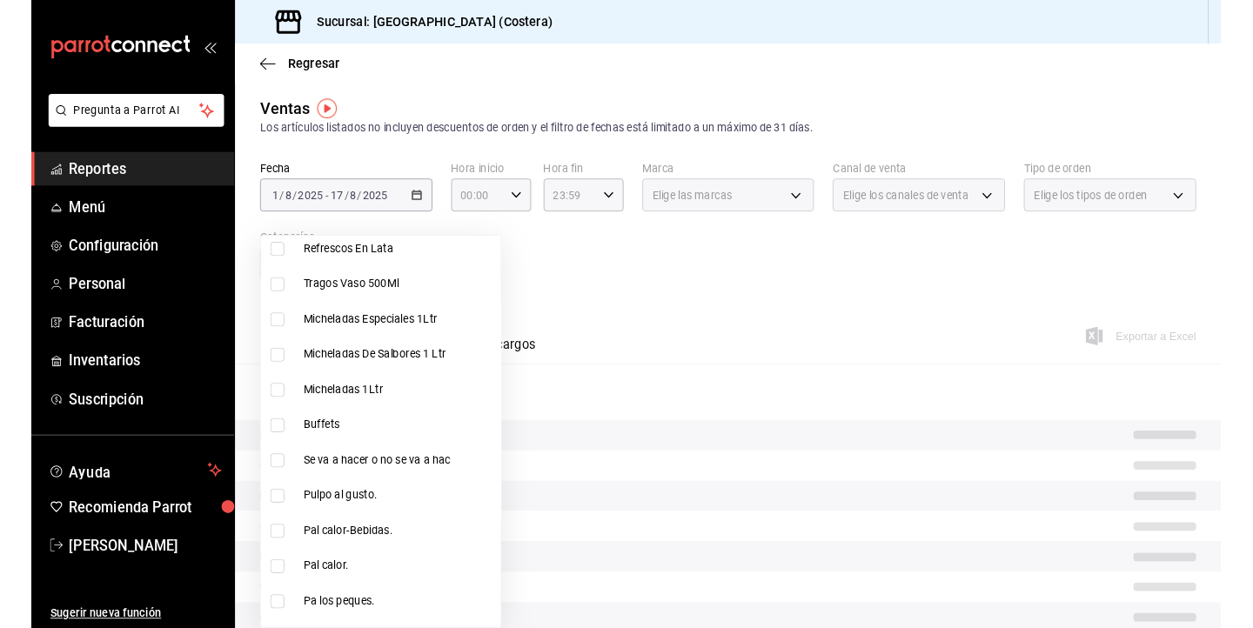
scroll to position [508, 0]
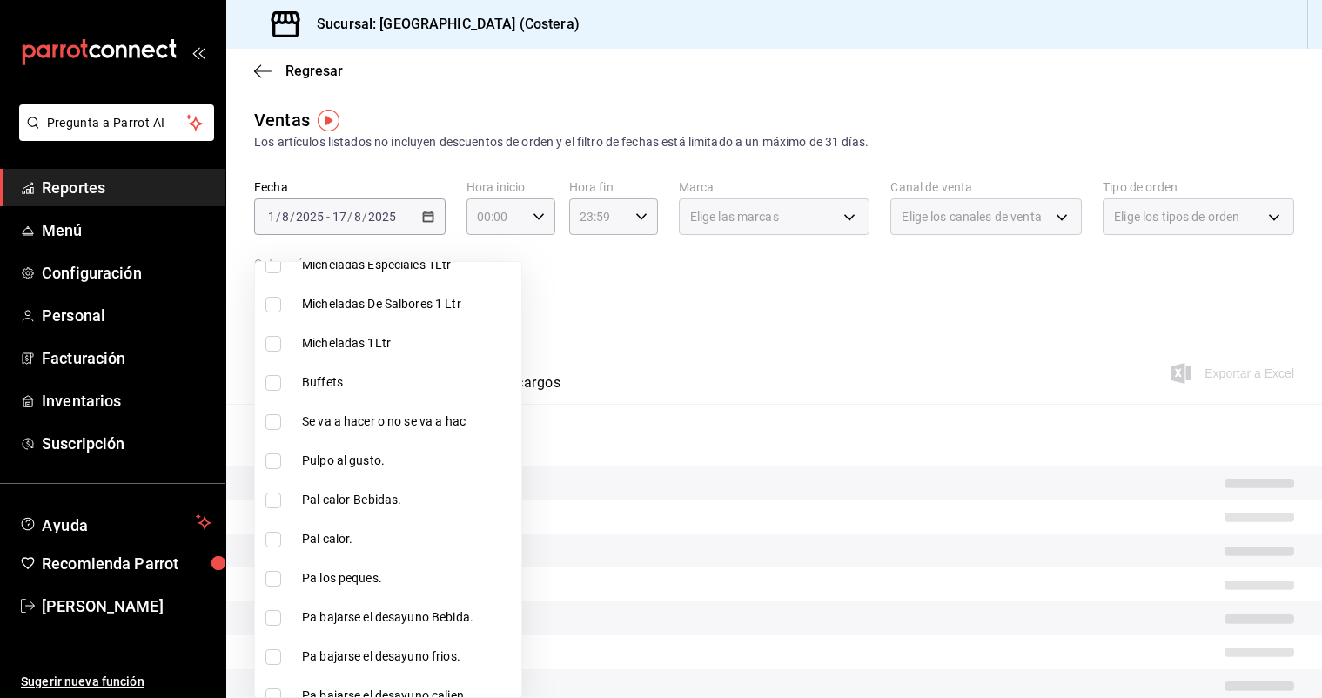
click at [272, 386] on input "checkbox" at bounding box center [273, 383] width 16 height 16
checkbox input "true"
type input "a6ccece2-b5e1-4d3d-ae72-43ec26be992e"
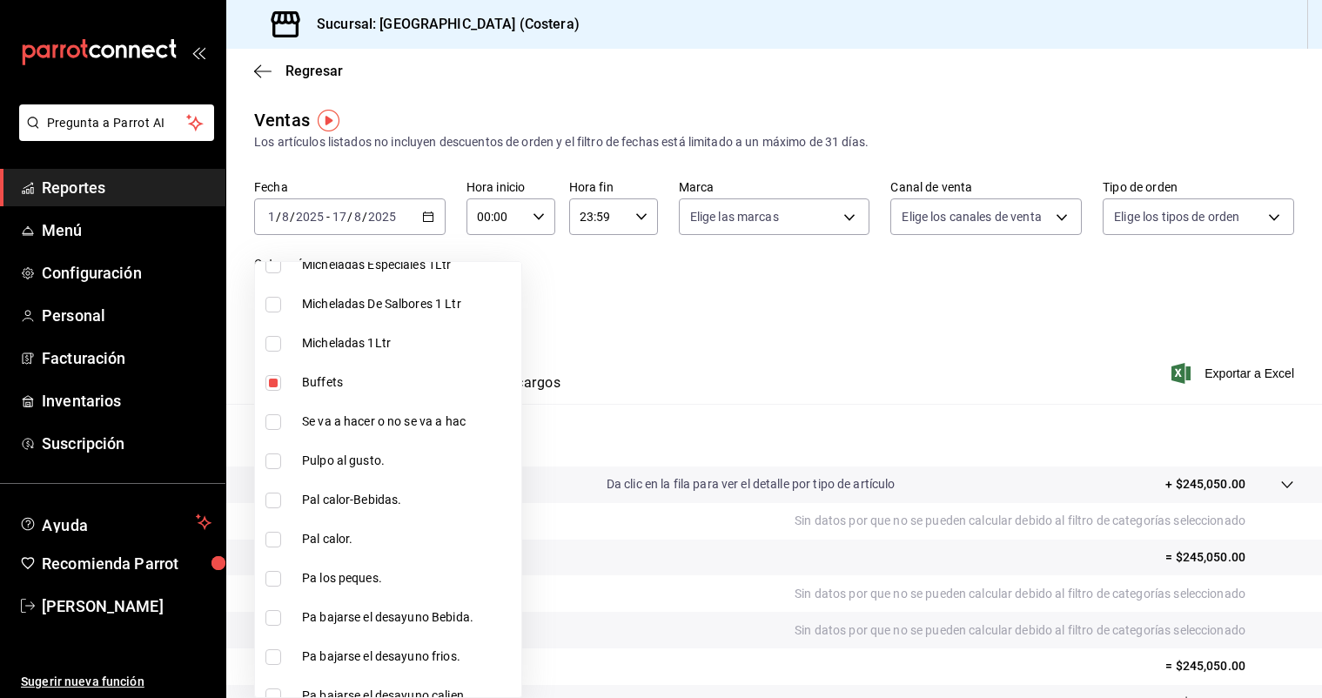
click at [276, 382] on input "checkbox" at bounding box center [273, 383] width 16 height 16
checkbox input "false"
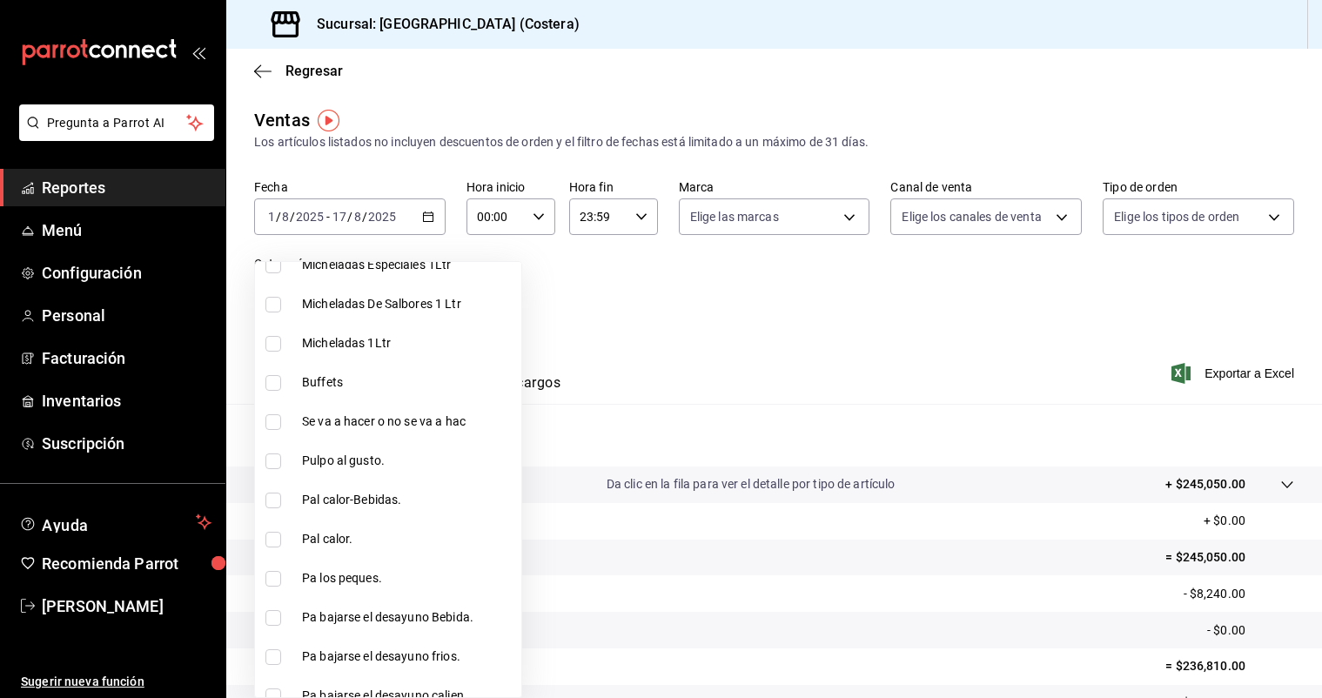
click at [274, 384] on input "checkbox" at bounding box center [273, 383] width 16 height 16
checkbox input "true"
type input "a6ccece2-b5e1-4d3d-ae72-43ec26be992e"
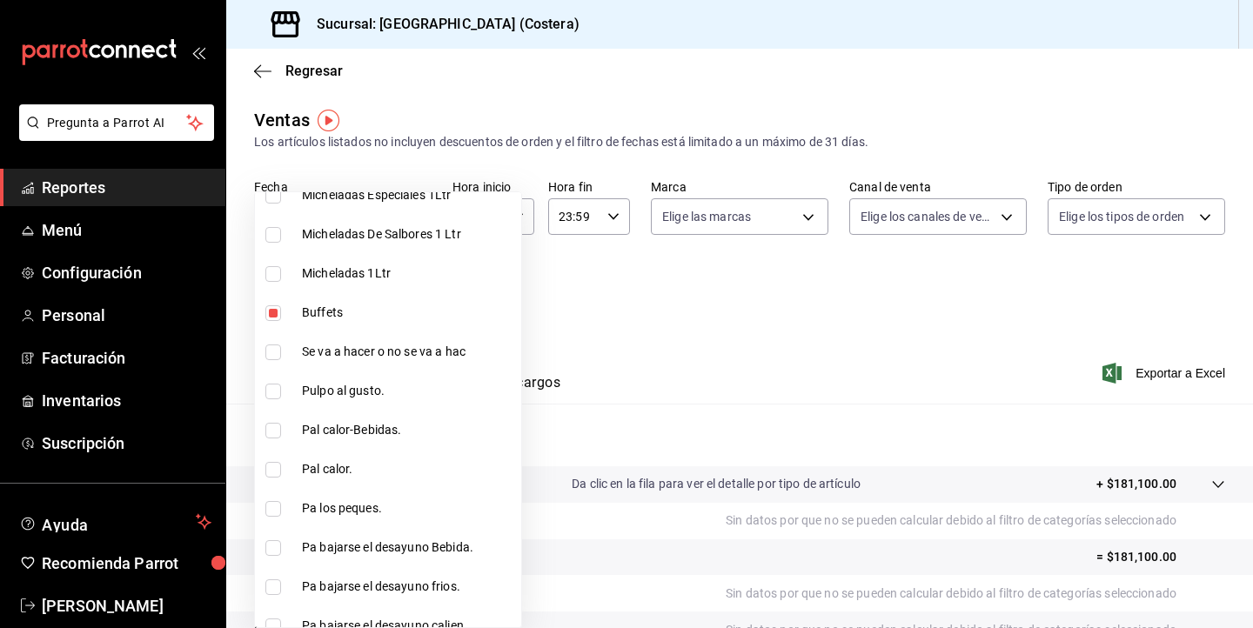
click at [587, 62] on div at bounding box center [626, 314] width 1253 height 628
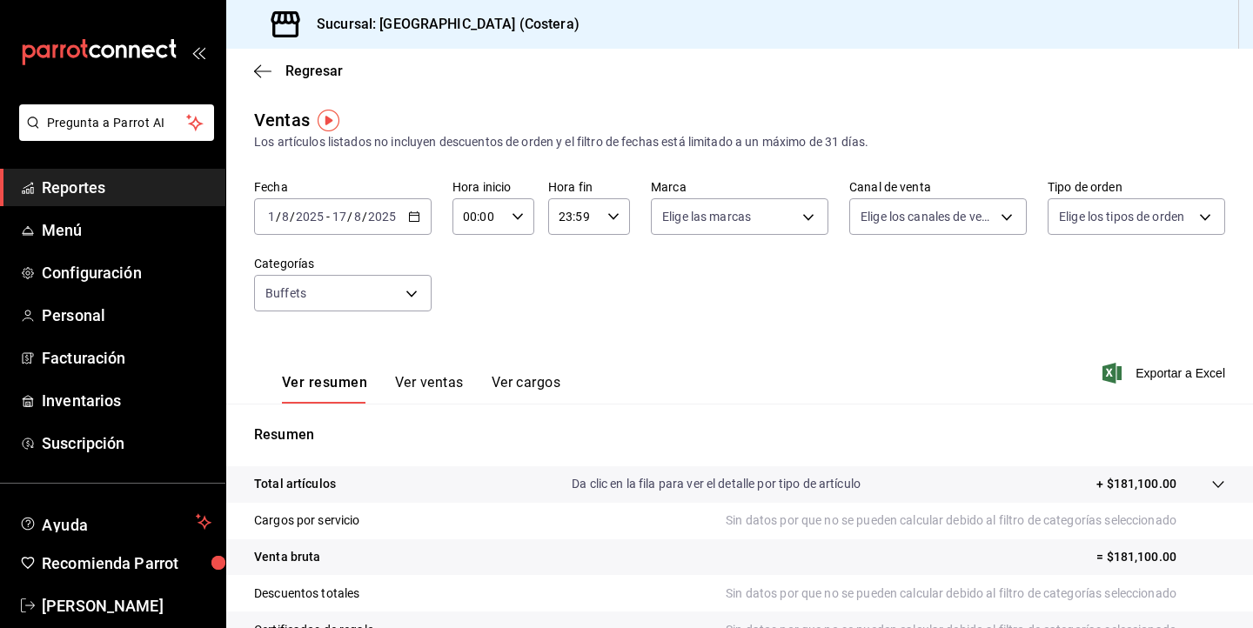
click at [325, 11] on div "Sucursal: [GEOGRAPHIC_DATA] (Costera)" at bounding box center [413, 24] width 346 height 49
